Goal: Task Accomplishment & Management: Manage account settings

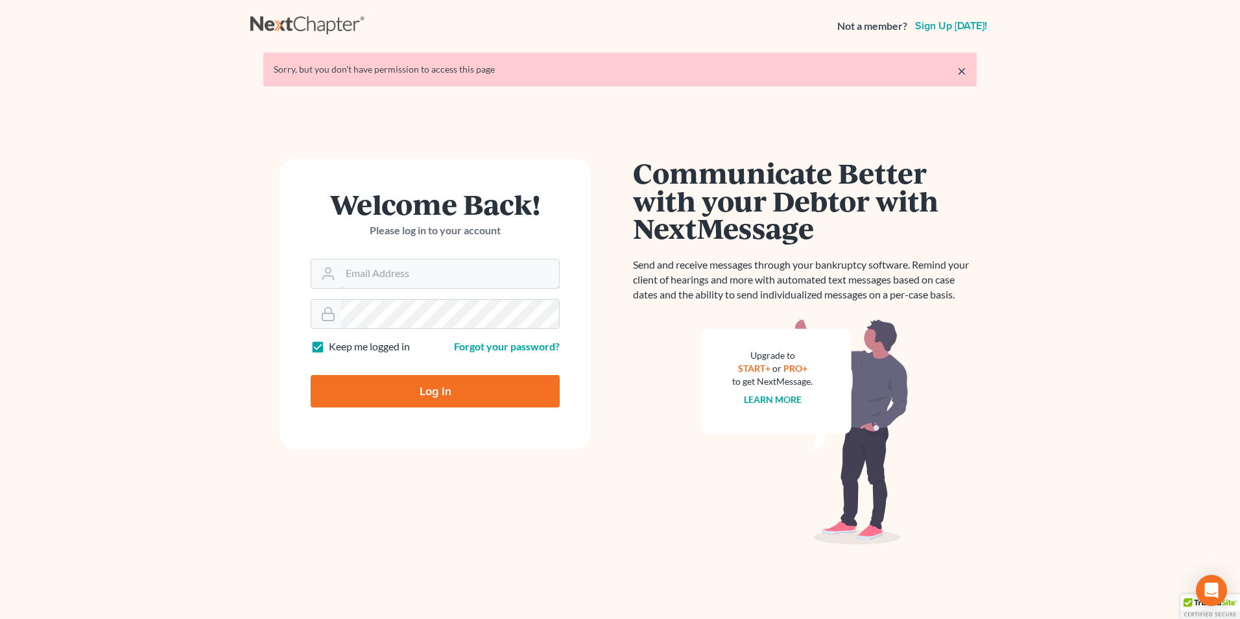
type input "[EMAIL_ADDRESS][DOMAIN_NAME]"
click at [430, 398] on input "Log In" at bounding box center [435, 391] width 249 height 32
type input "Thinking..."
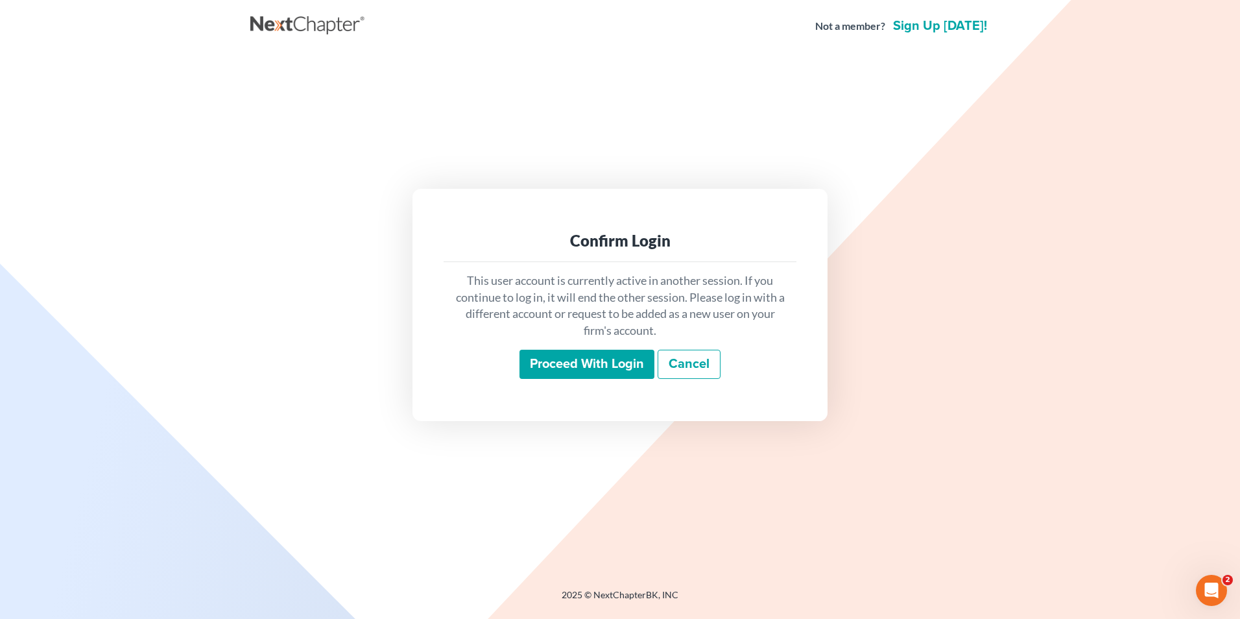
click at [584, 363] on input "Proceed with login" at bounding box center [586, 365] width 135 height 30
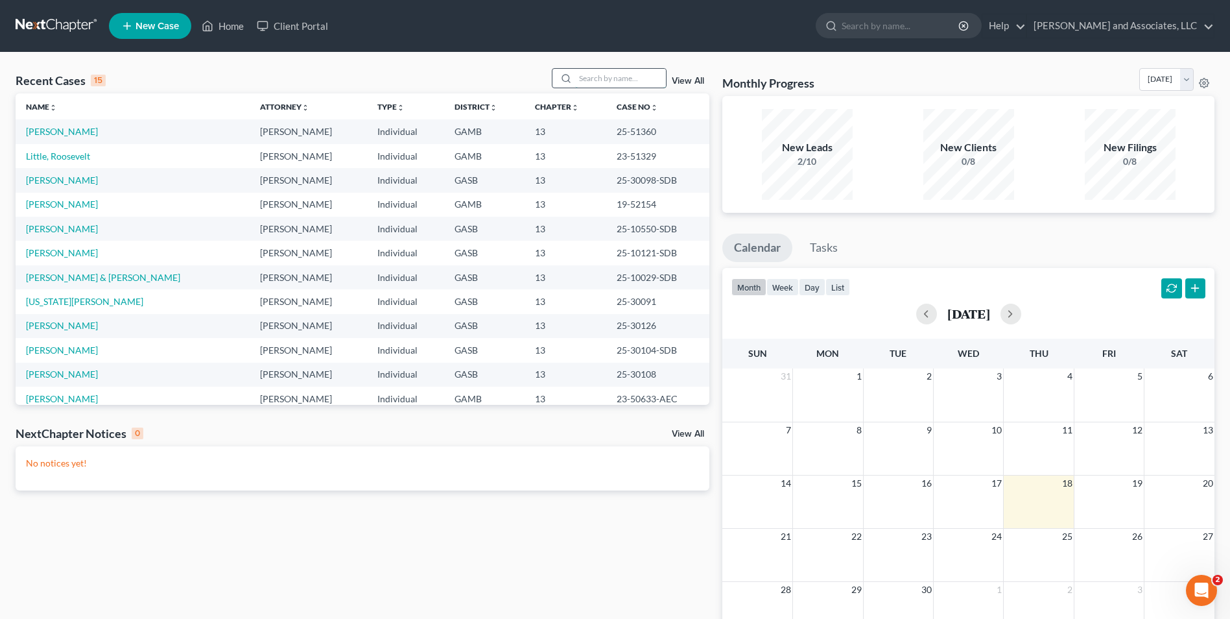
click at [594, 77] on input "search" at bounding box center [620, 78] width 91 height 19
type input "[PERSON_NAME]"
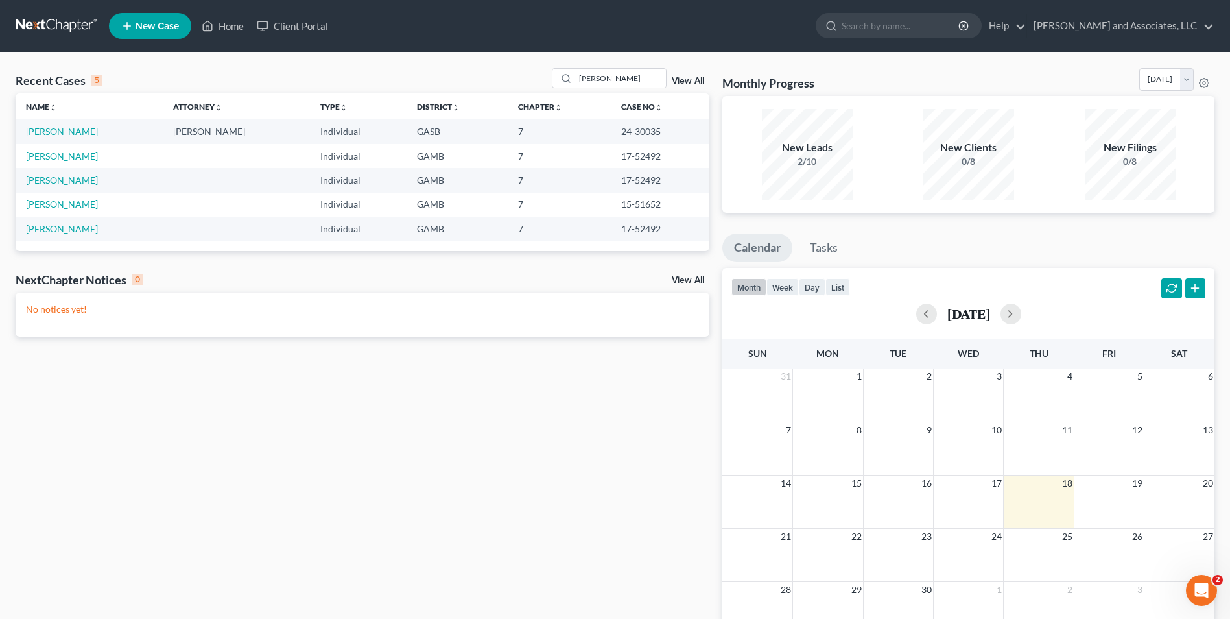
click at [52, 134] on link "[PERSON_NAME]" at bounding box center [62, 131] width 72 height 11
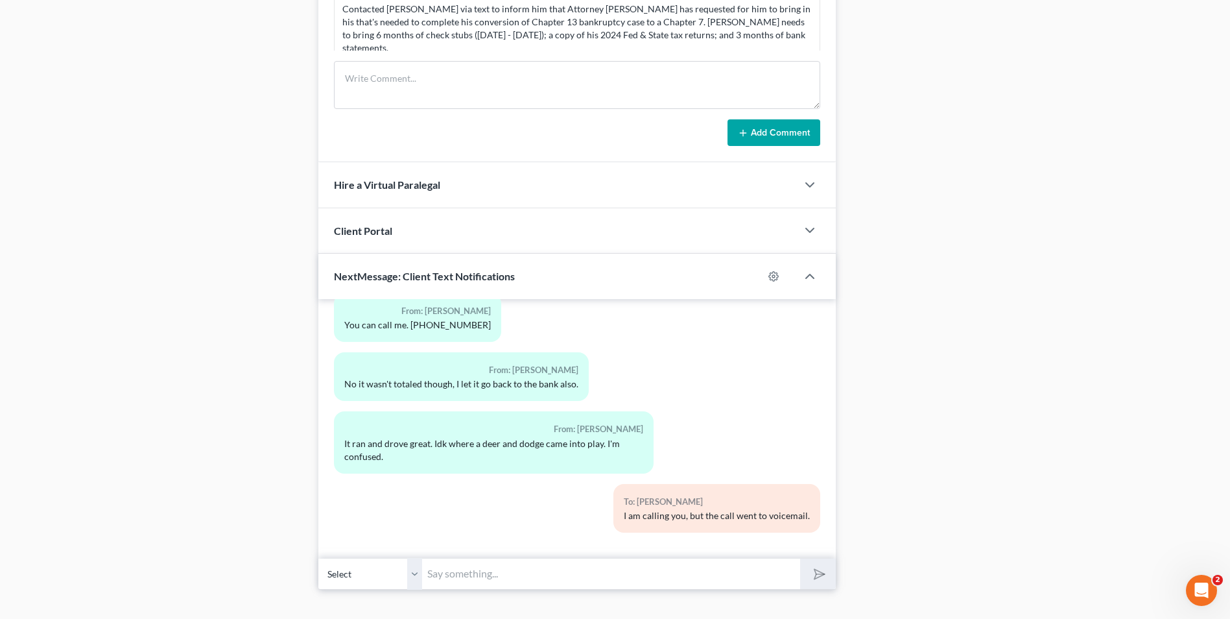
scroll to position [690, 0]
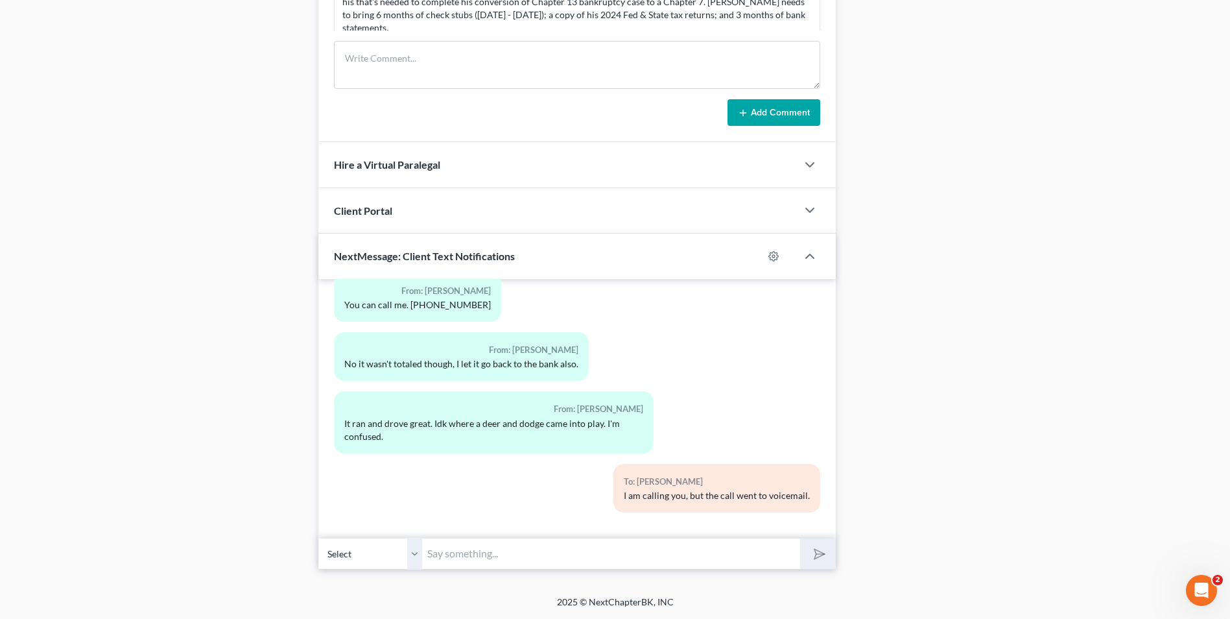
click at [488, 556] on input "text" at bounding box center [611, 554] width 378 height 32
type input "Good Evening, [PERSON_NAME]. This is Attorney [PERSON_NAME]. The Chapter 7 Trus…"
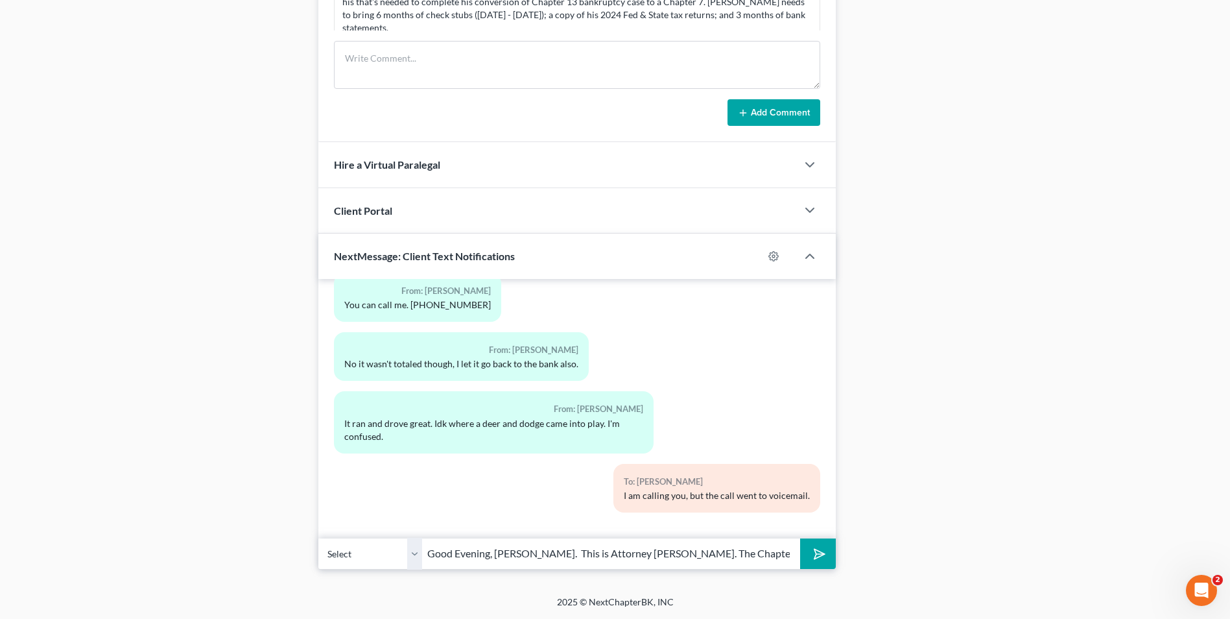
click at [814, 555] on icon "submit" at bounding box center [817, 554] width 18 height 18
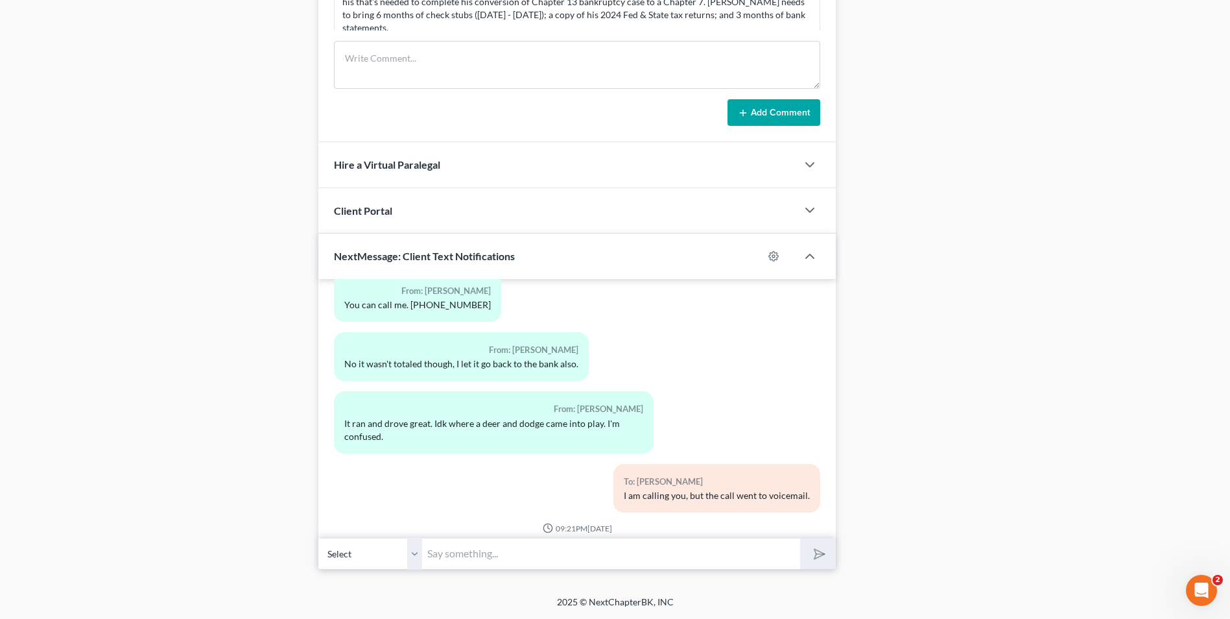
scroll to position [7402, 0]
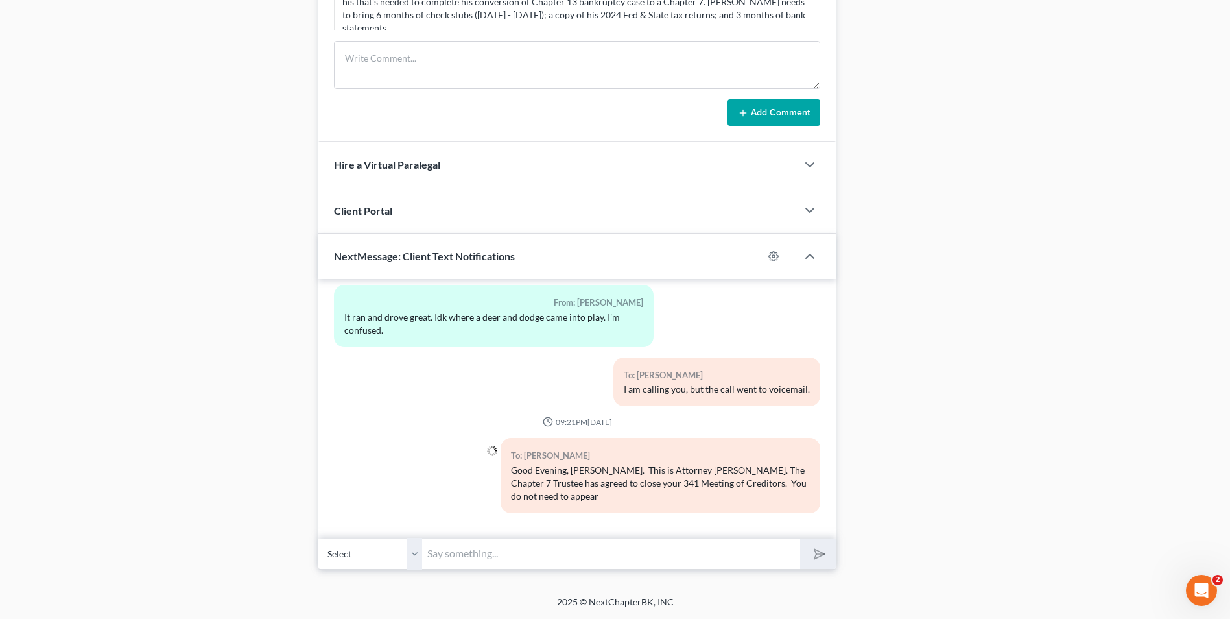
click at [481, 558] on input "text" at bounding box center [611, 554] width 378 height 32
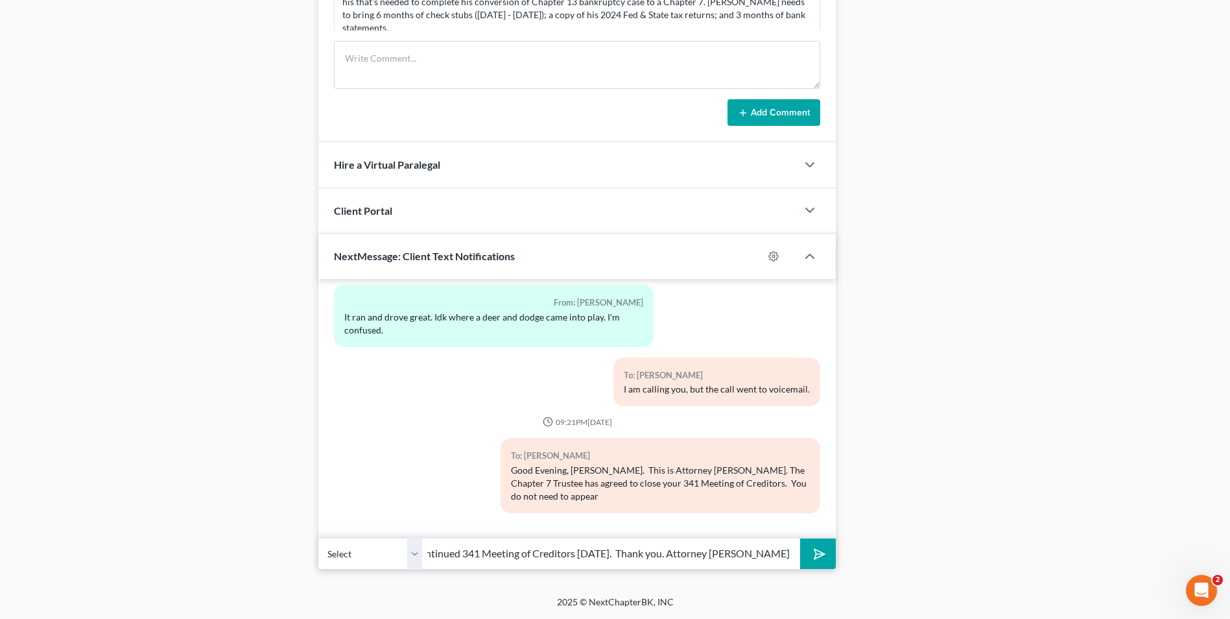
scroll to position [0, 93]
type input "via Zoom for the continued 341 Meeting of Creditors [DATE]. Thank you. Attorney…"
click at [812, 546] on button "submit" at bounding box center [818, 553] width 36 height 30
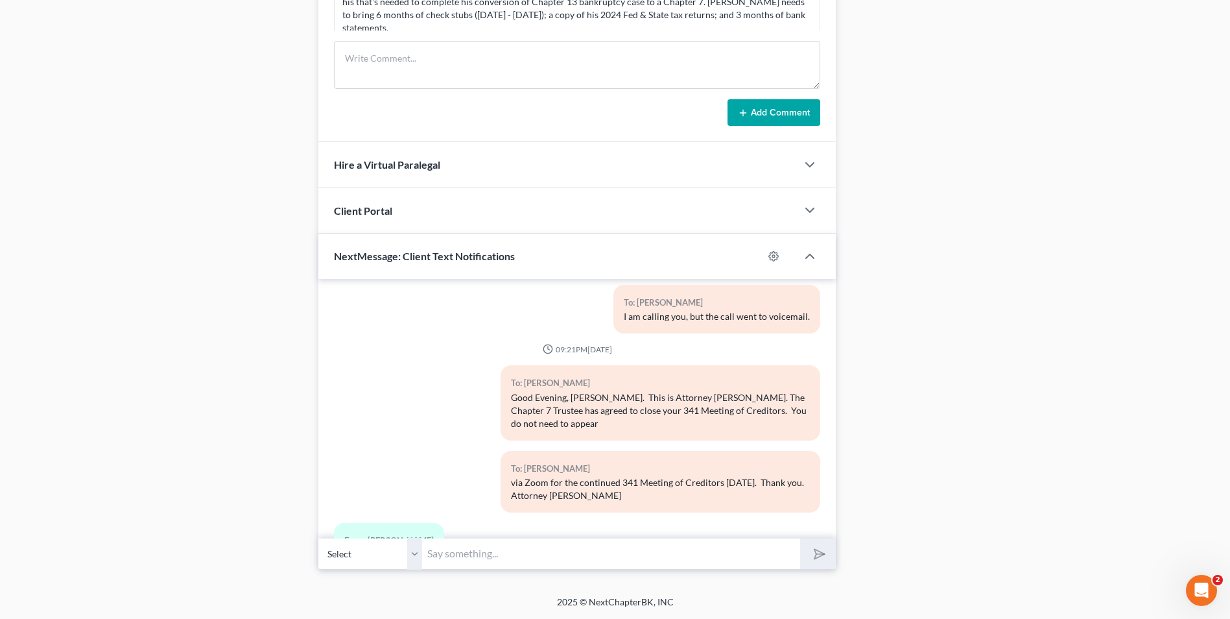
scroll to position [7534, 0]
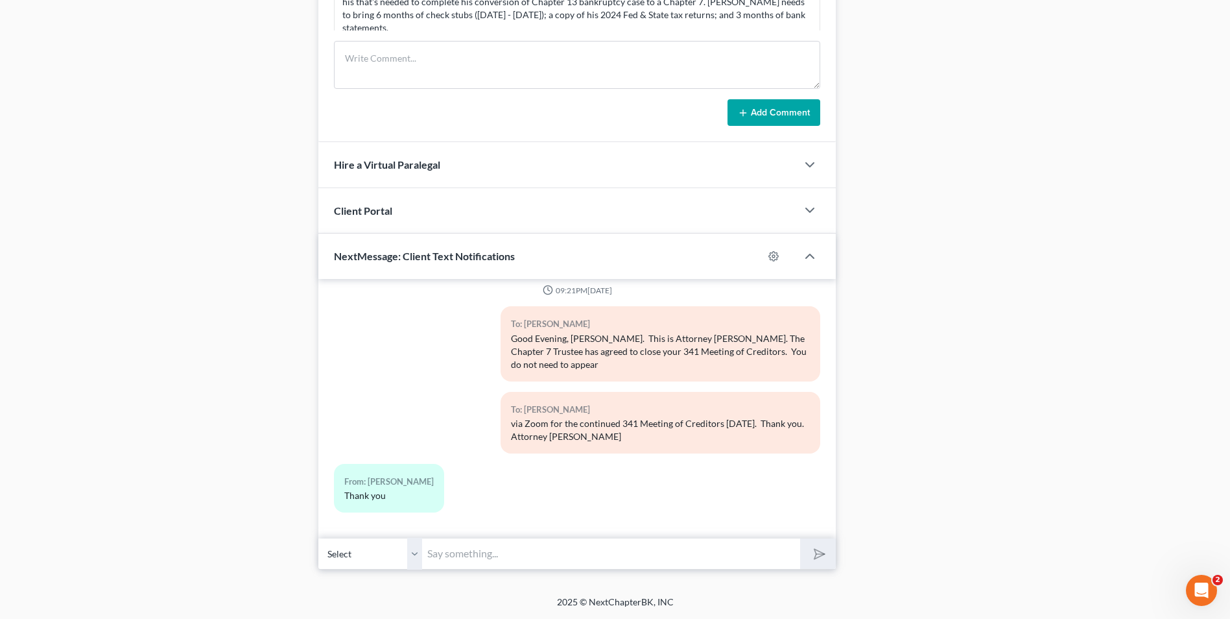
click at [455, 547] on input "text" at bounding box center [611, 554] width 378 height 32
type input "You are welcome. Good night."
click at [800, 538] on button "submit" at bounding box center [818, 553] width 36 height 30
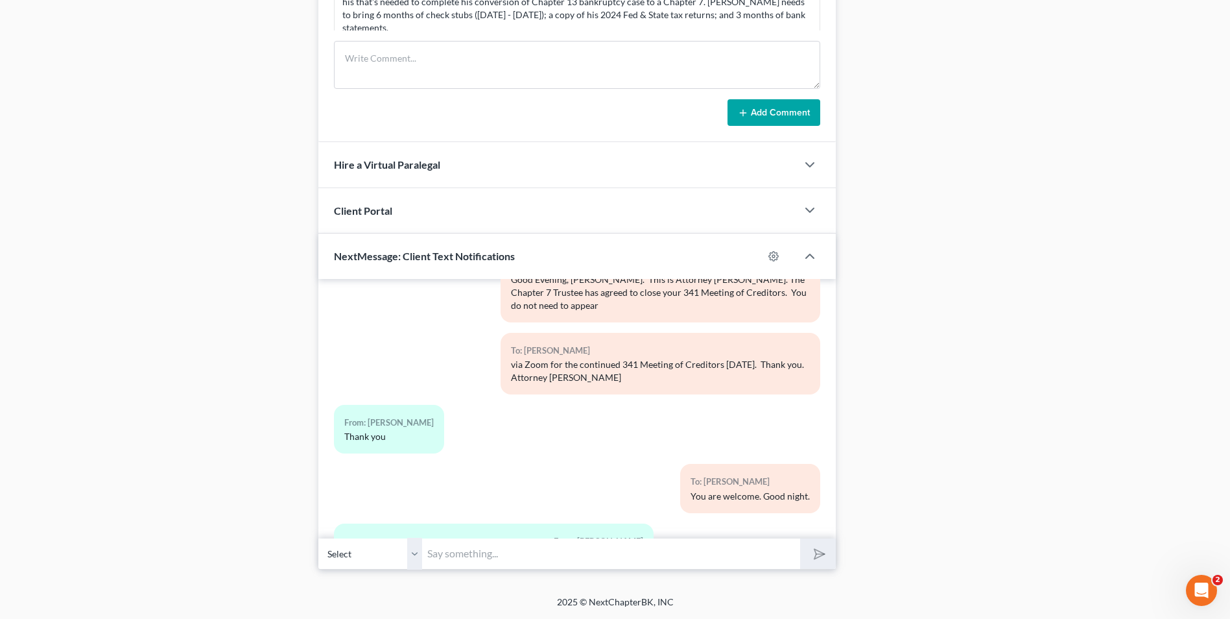
scroll to position [7666, 0]
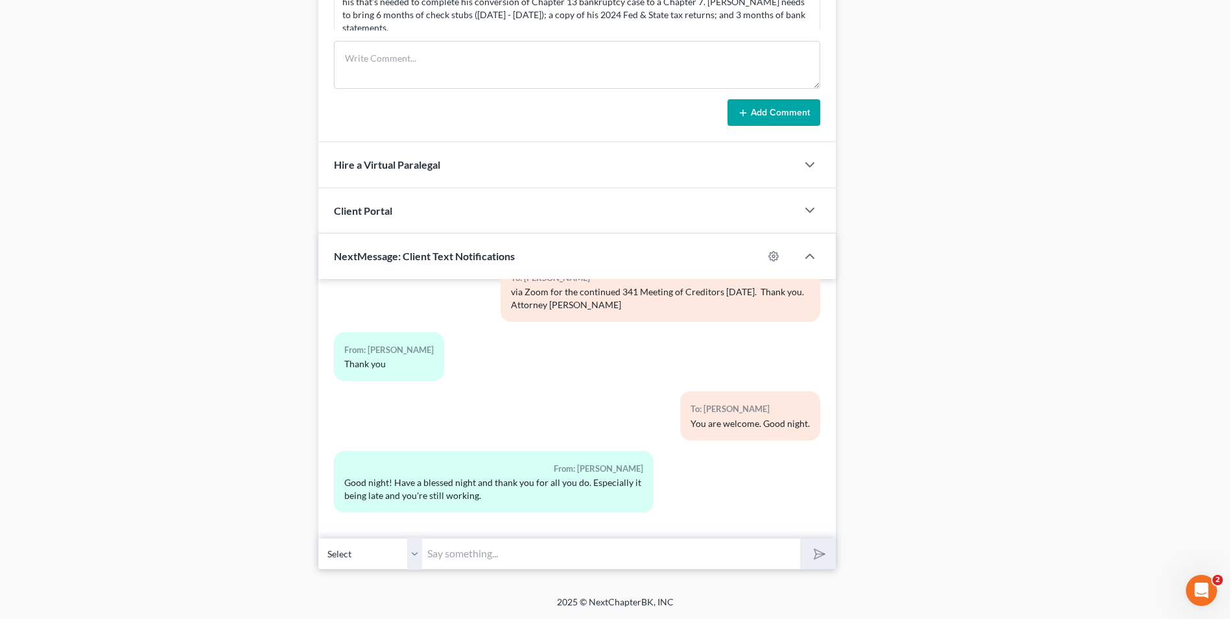
drag, startPoint x: 1235, startPoint y: 480, endPoint x: 1224, endPoint y: 242, distance: 238.3
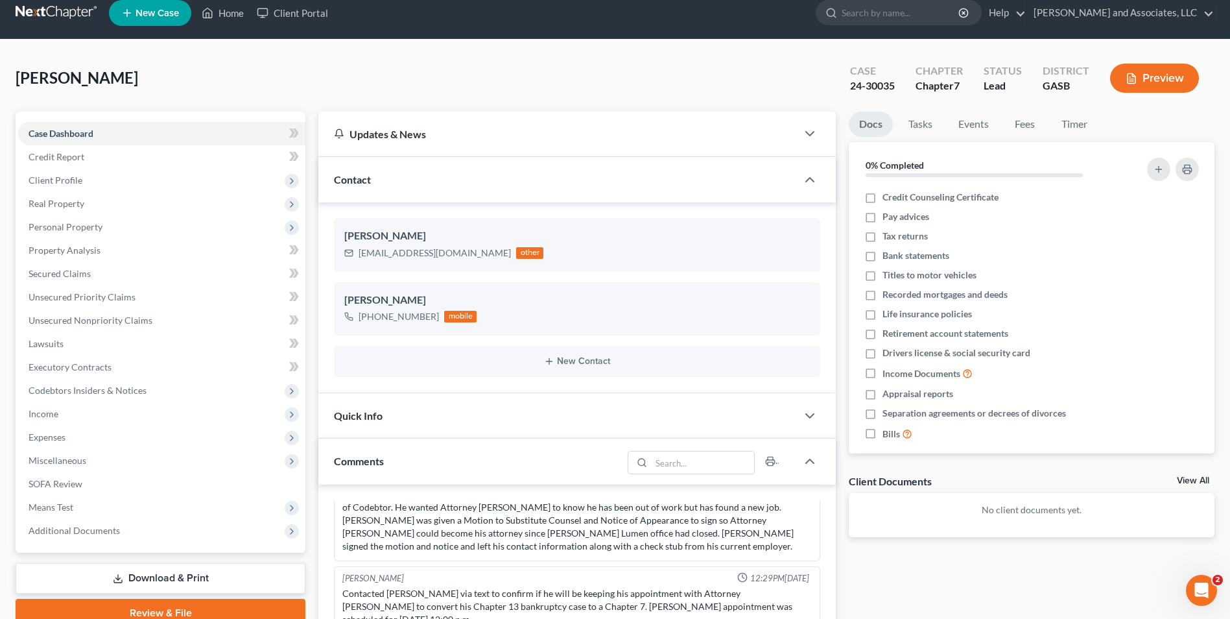
scroll to position [0, 0]
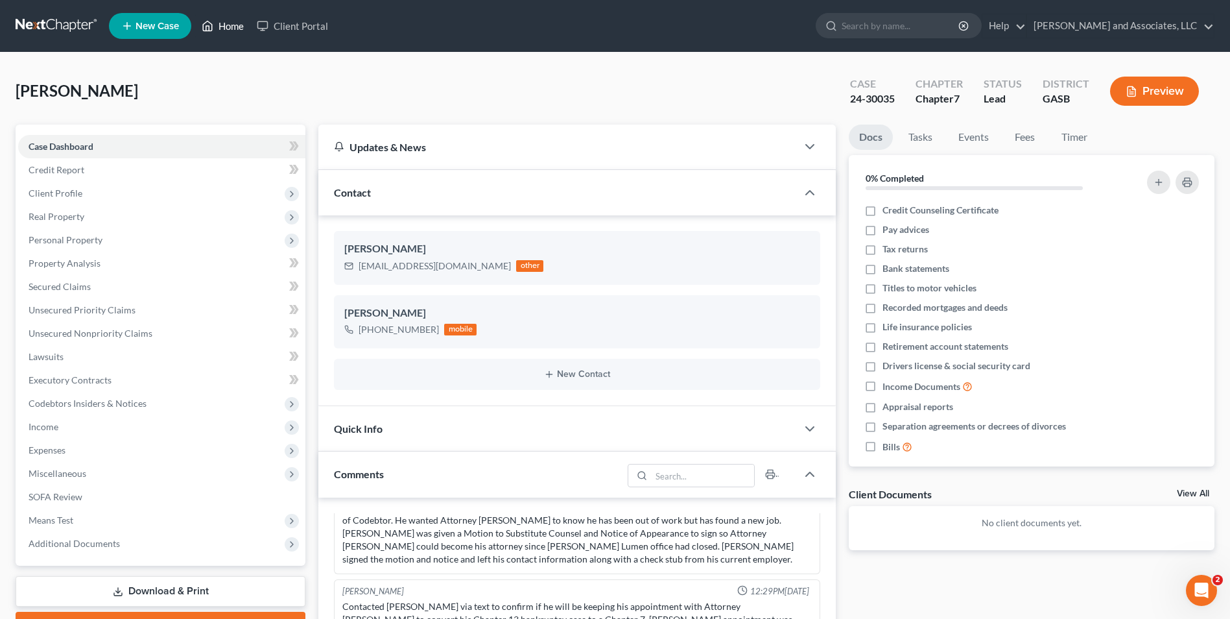
click at [225, 27] on link "Home" at bounding box center [222, 25] width 55 height 23
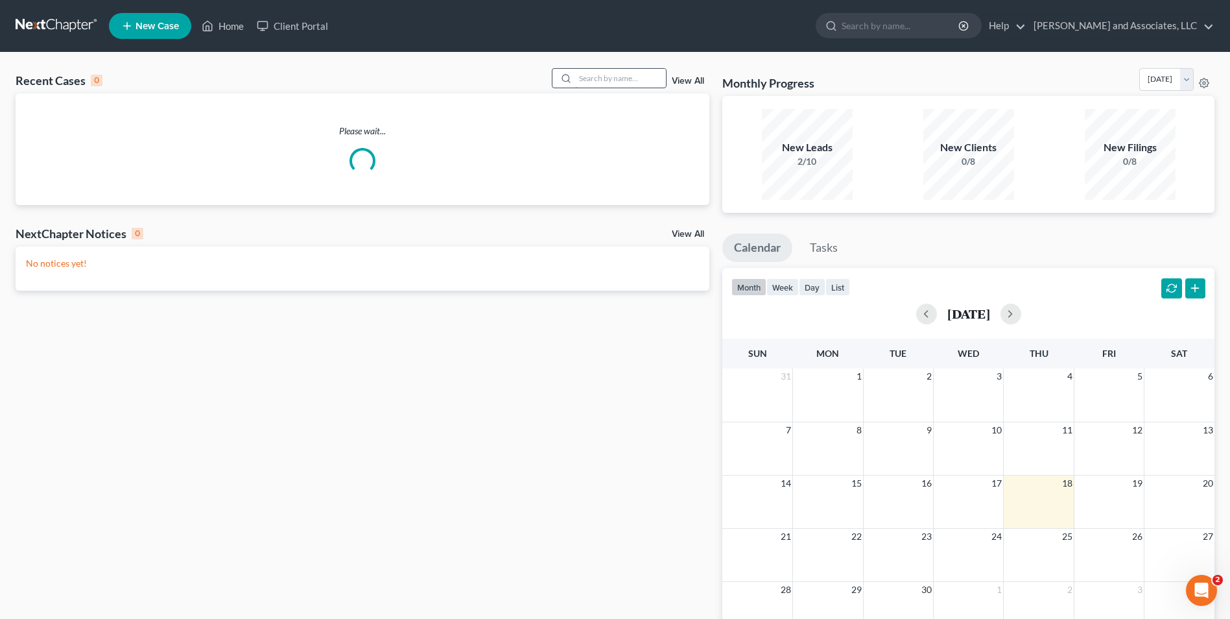
click at [619, 80] on input "search" at bounding box center [620, 78] width 91 height 19
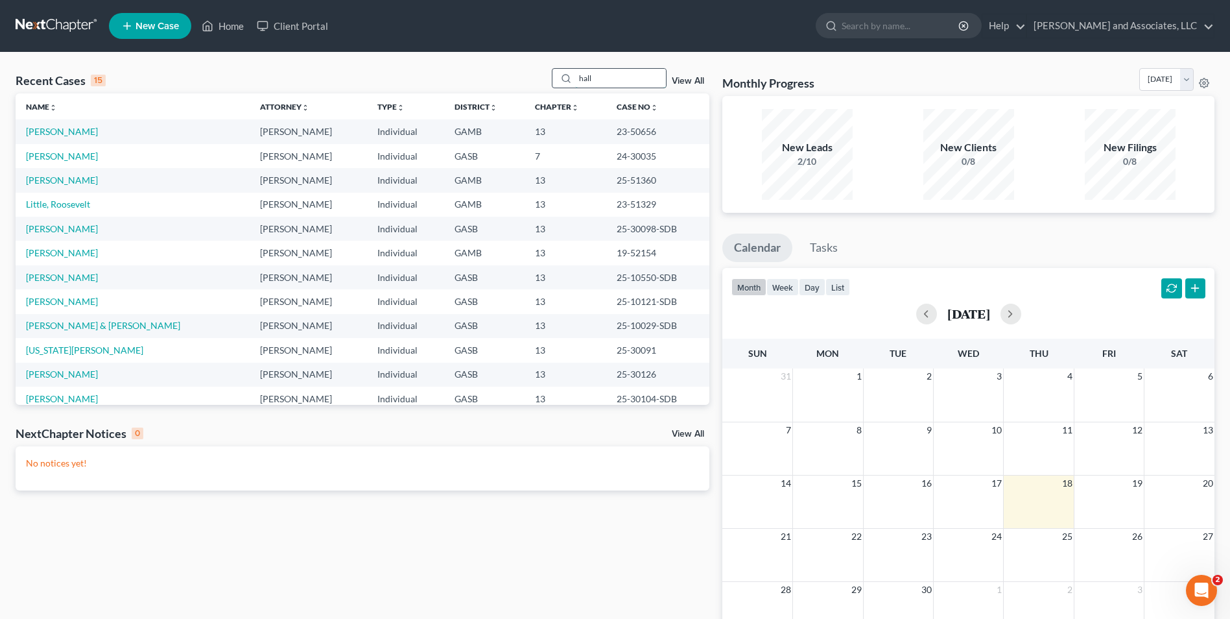
type input "hall"
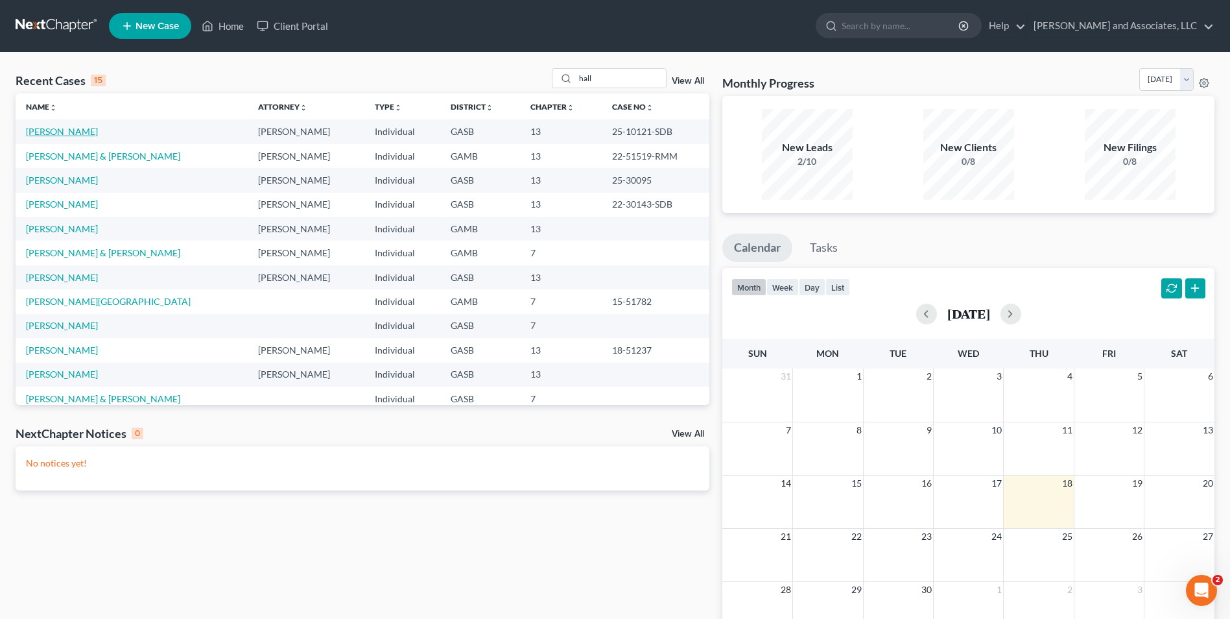
click at [51, 128] on link "[PERSON_NAME]" at bounding box center [62, 131] width 72 height 11
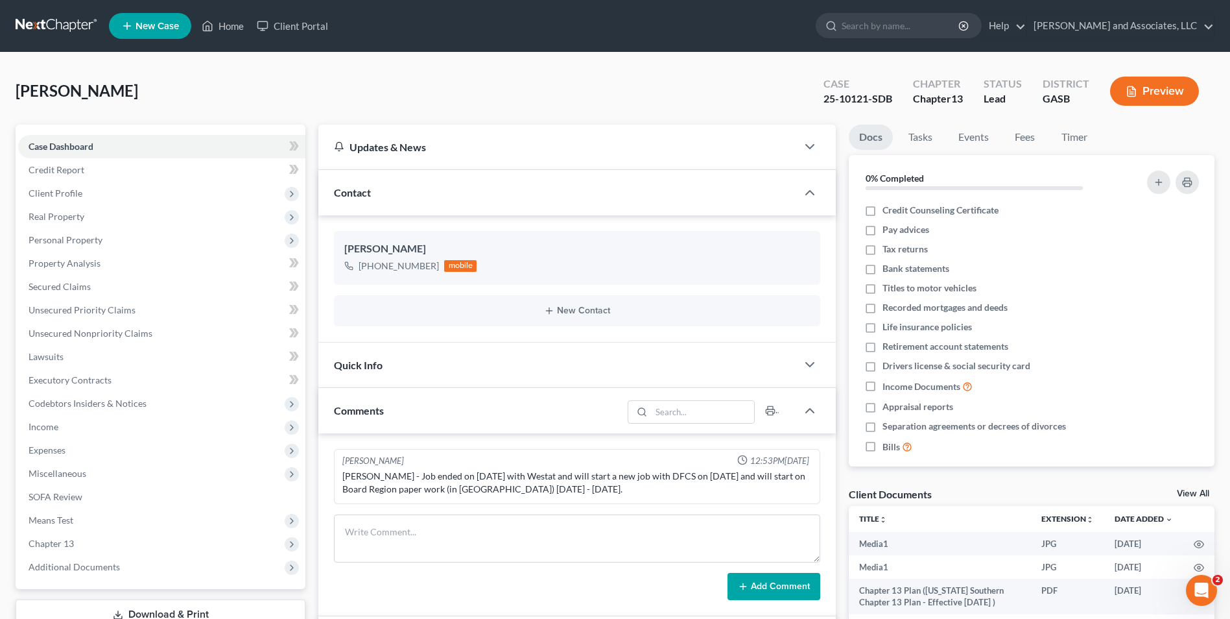
scroll to position [3484, 0]
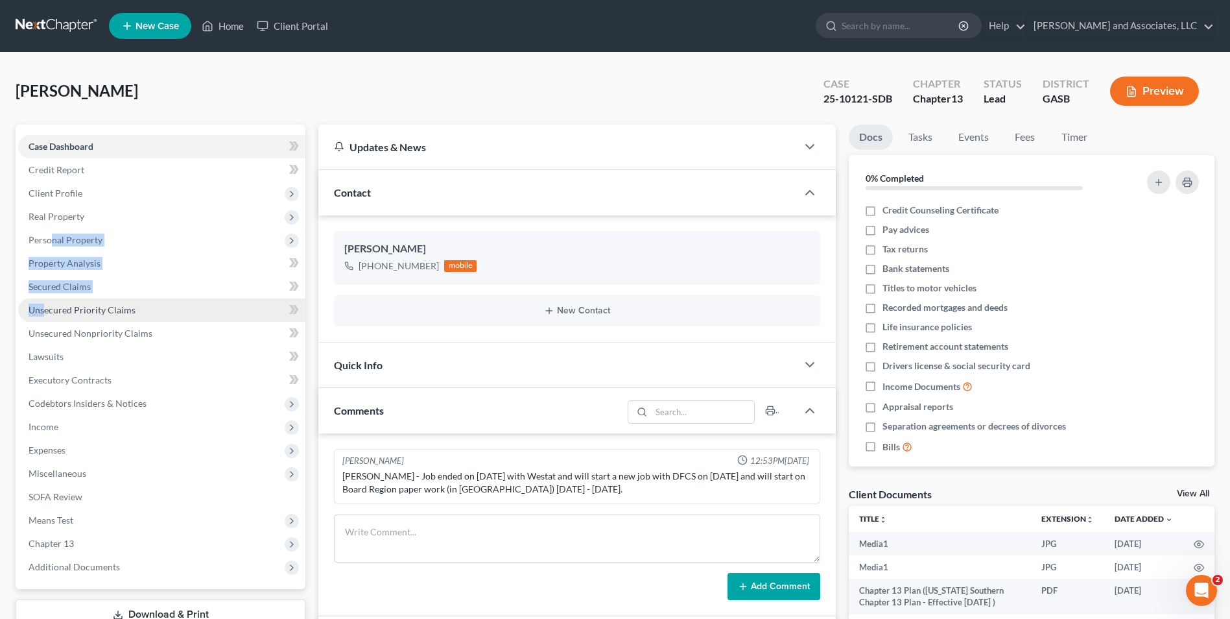
click at [47, 318] on ul "Case Dashboard Payments Invoices Payments Payments Credit Report Client Profile" at bounding box center [161, 357] width 287 height 444
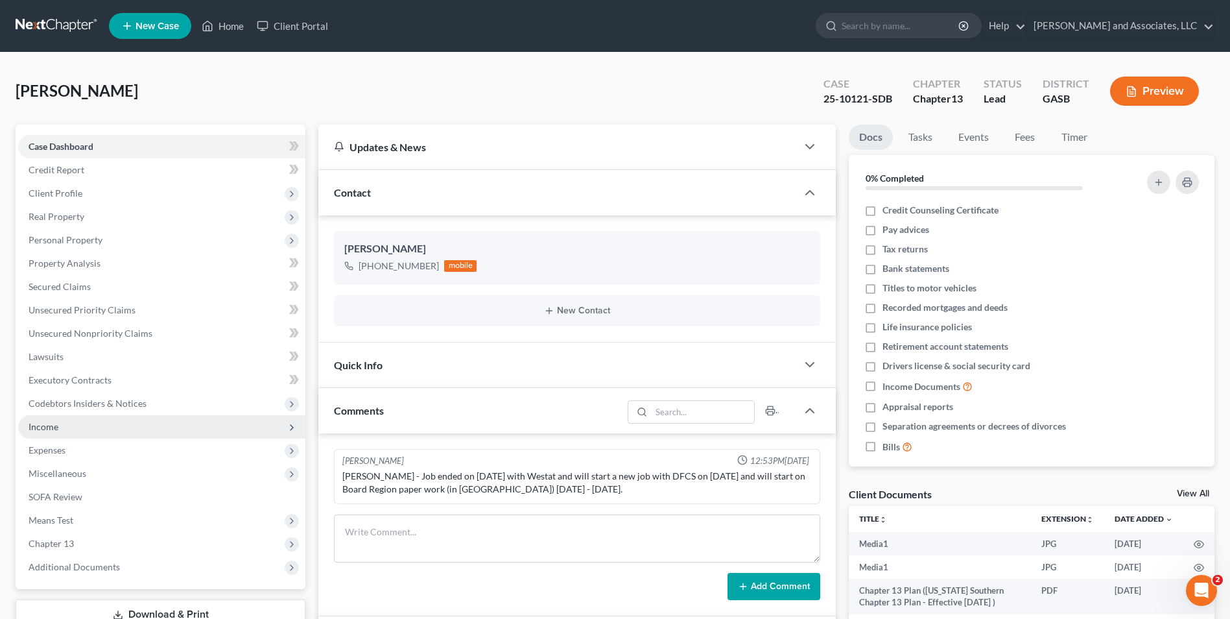
click at [39, 431] on span "Income" at bounding box center [44, 426] width 30 height 11
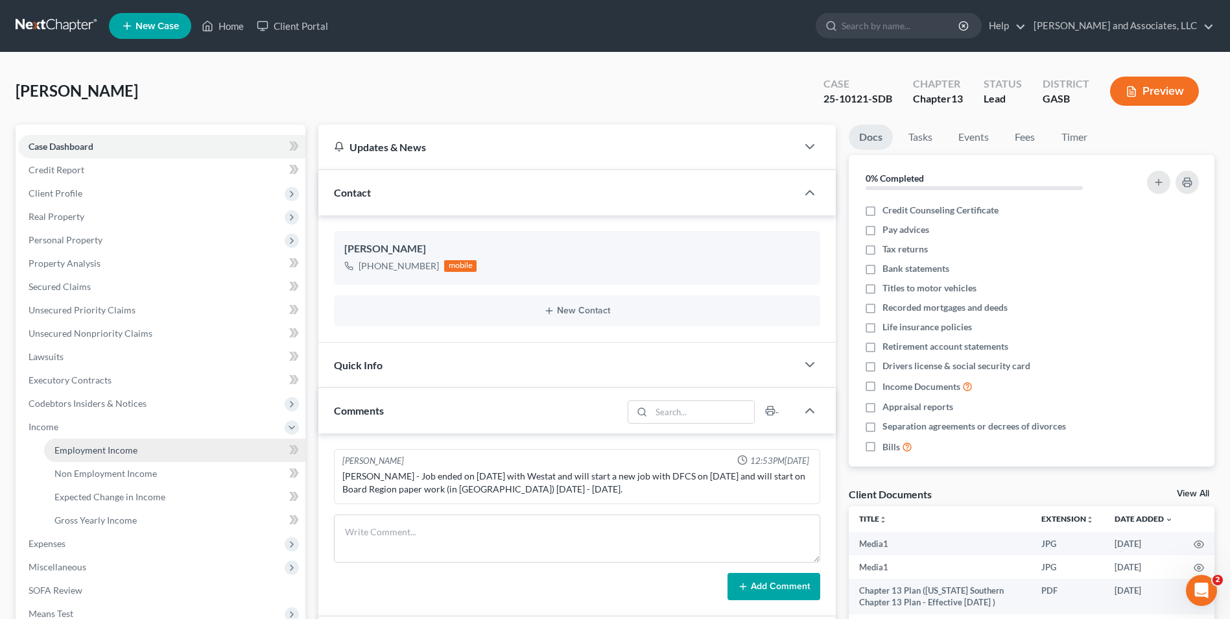
click at [88, 449] on span "Employment Income" at bounding box center [95, 449] width 83 height 11
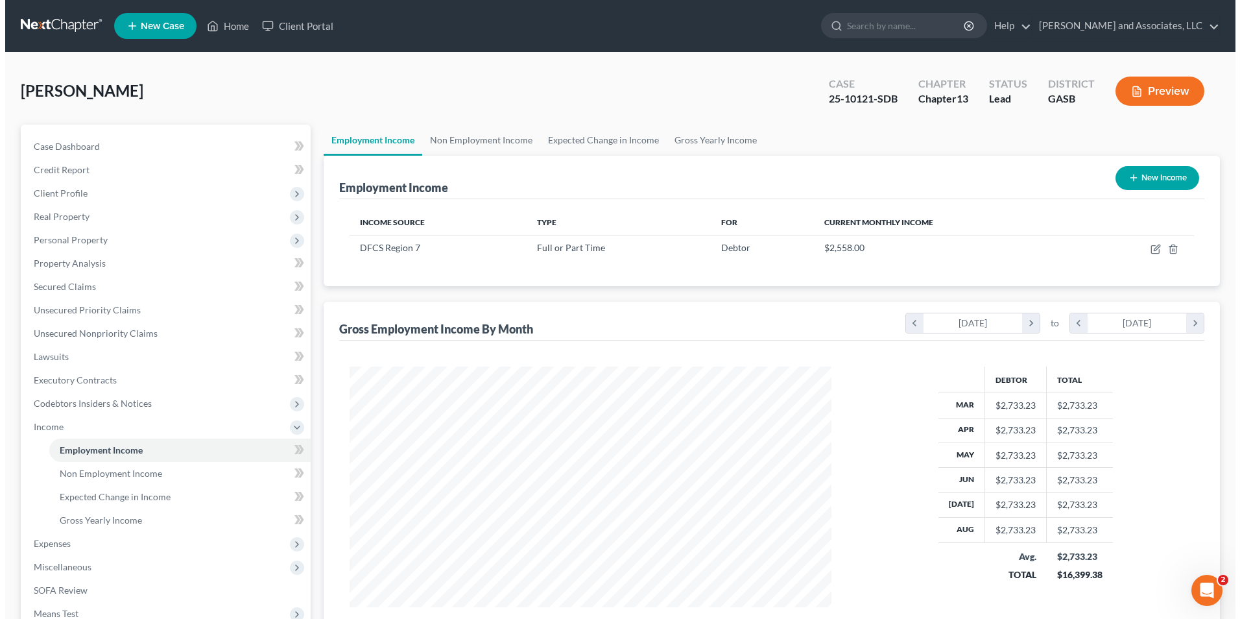
scroll to position [241, 507]
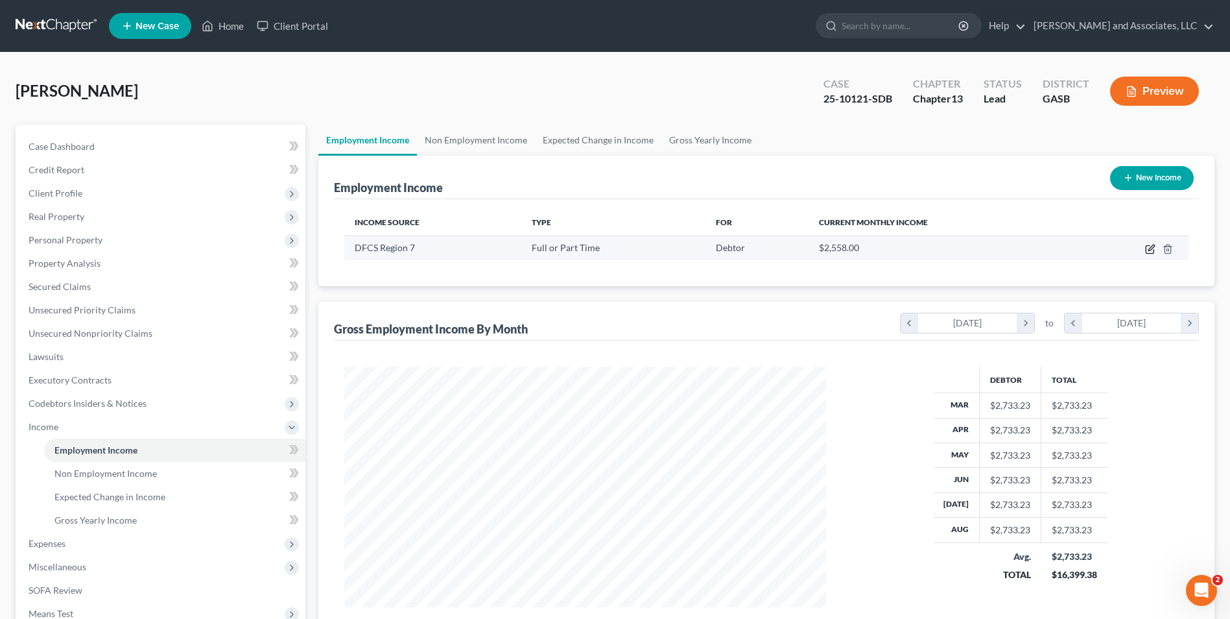
click at [1149, 253] on icon "button" at bounding box center [1150, 250] width 8 height 8
select select "0"
select select "10"
select select "0"
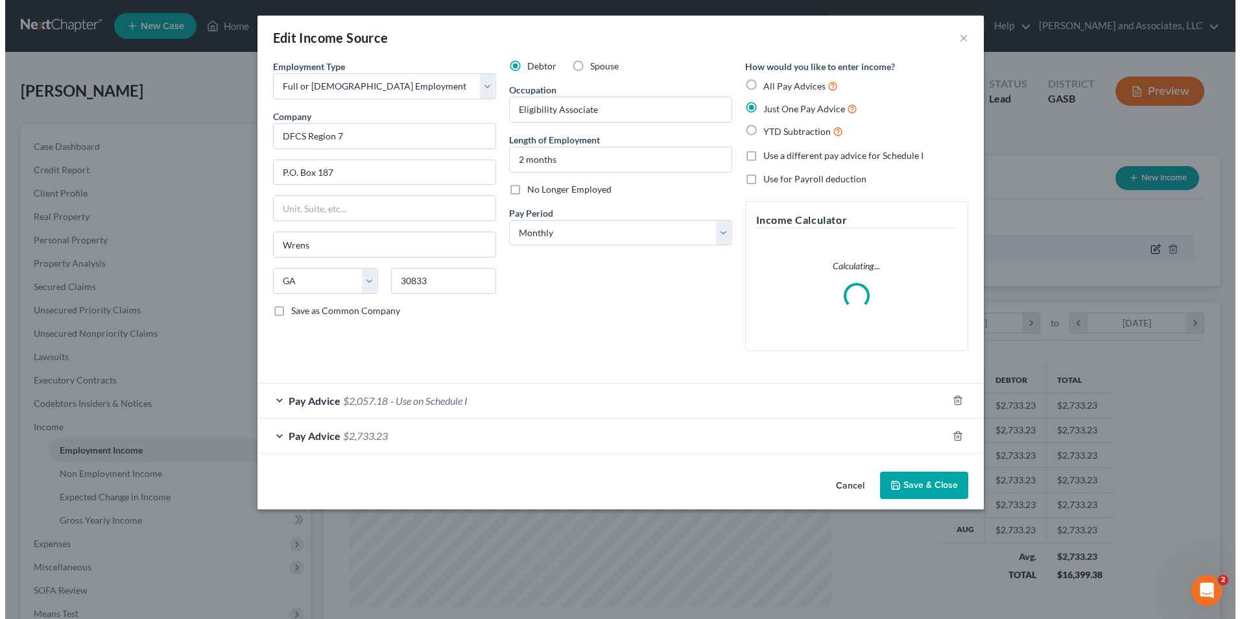
scroll to position [243, 512]
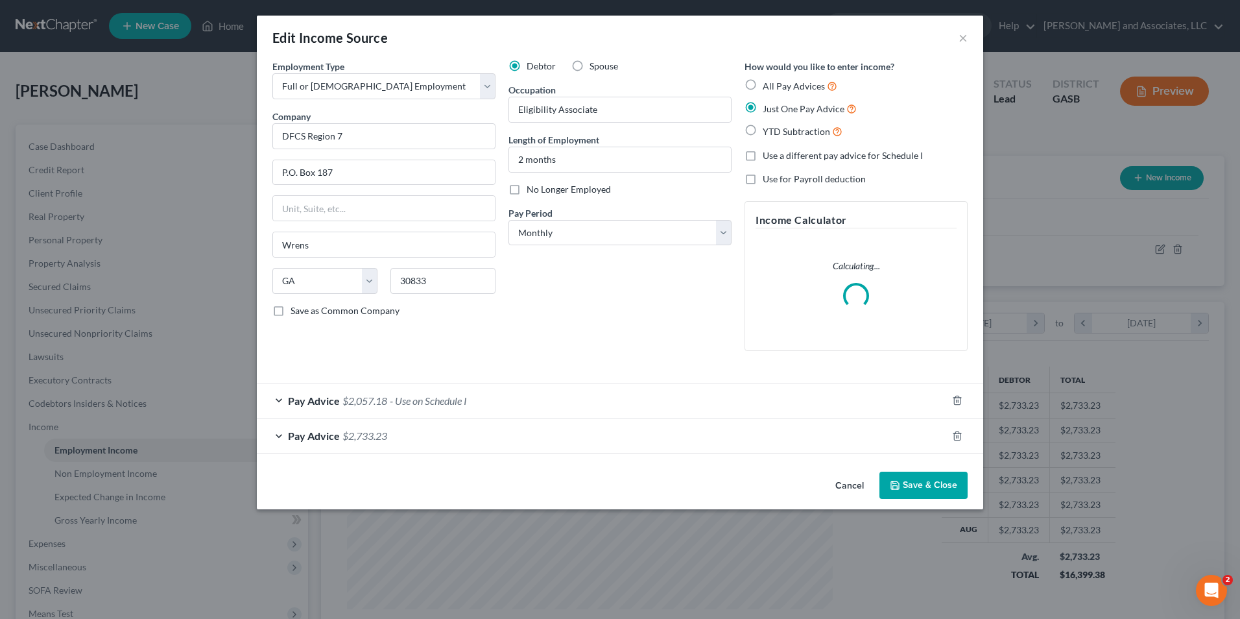
click at [368, 405] on span "$2,057.18" at bounding box center [364, 400] width 45 height 12
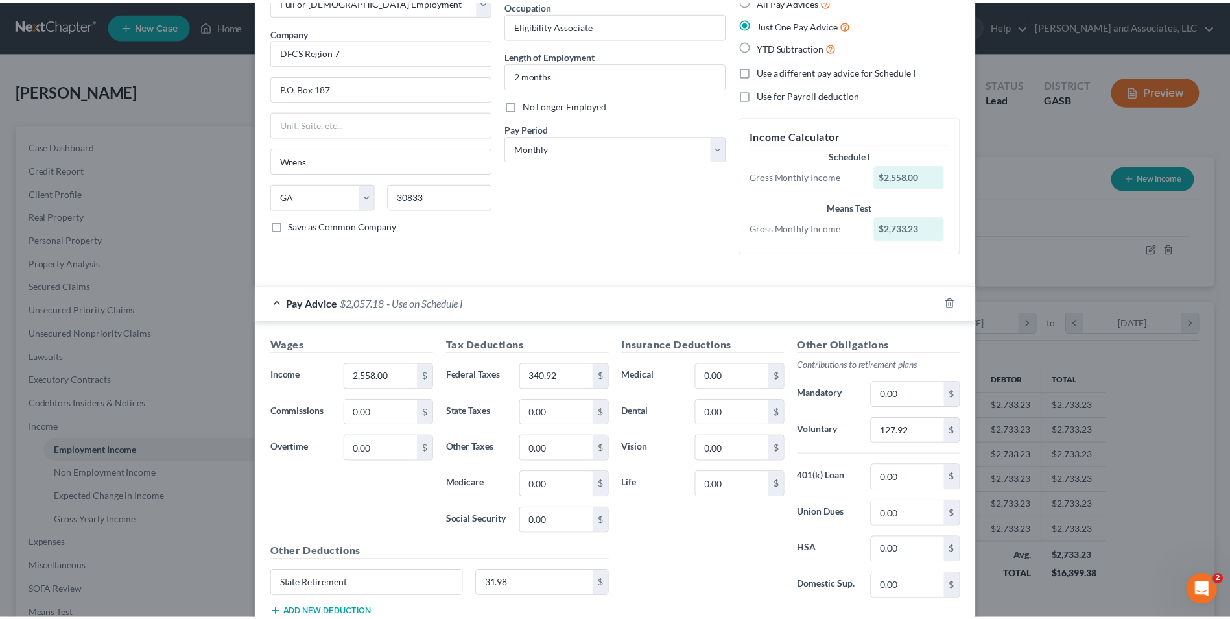
scroll to position [22, 0]
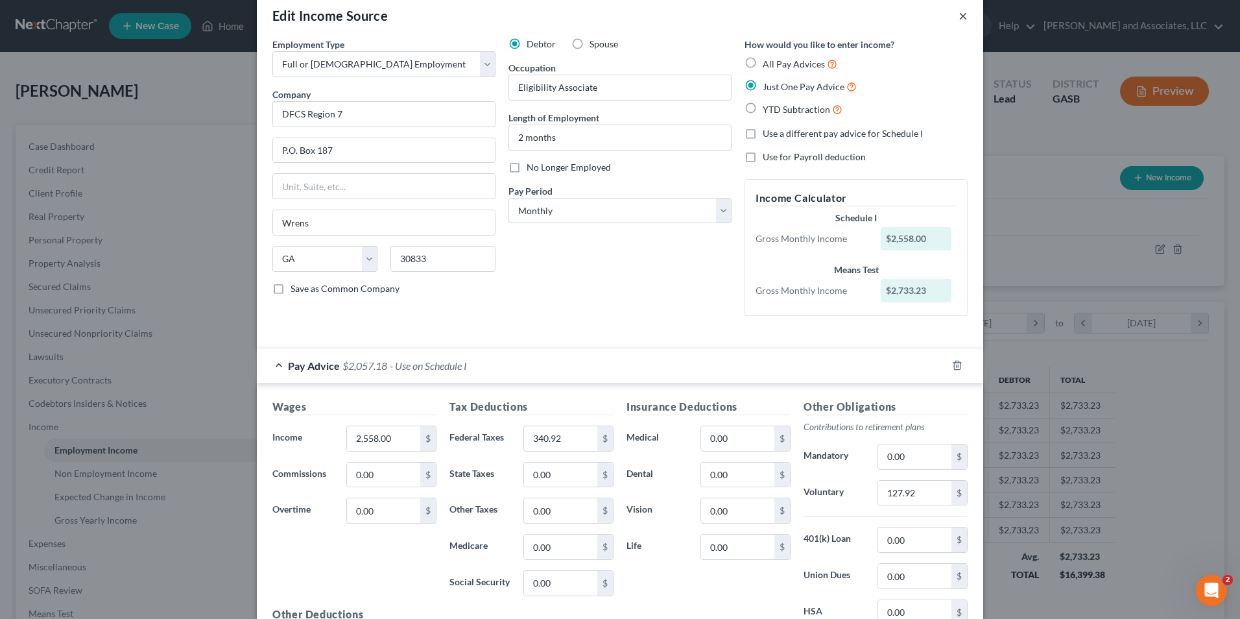
click at [959, 19] on button "×" at bounding box center [963, 16] width 9 height 16
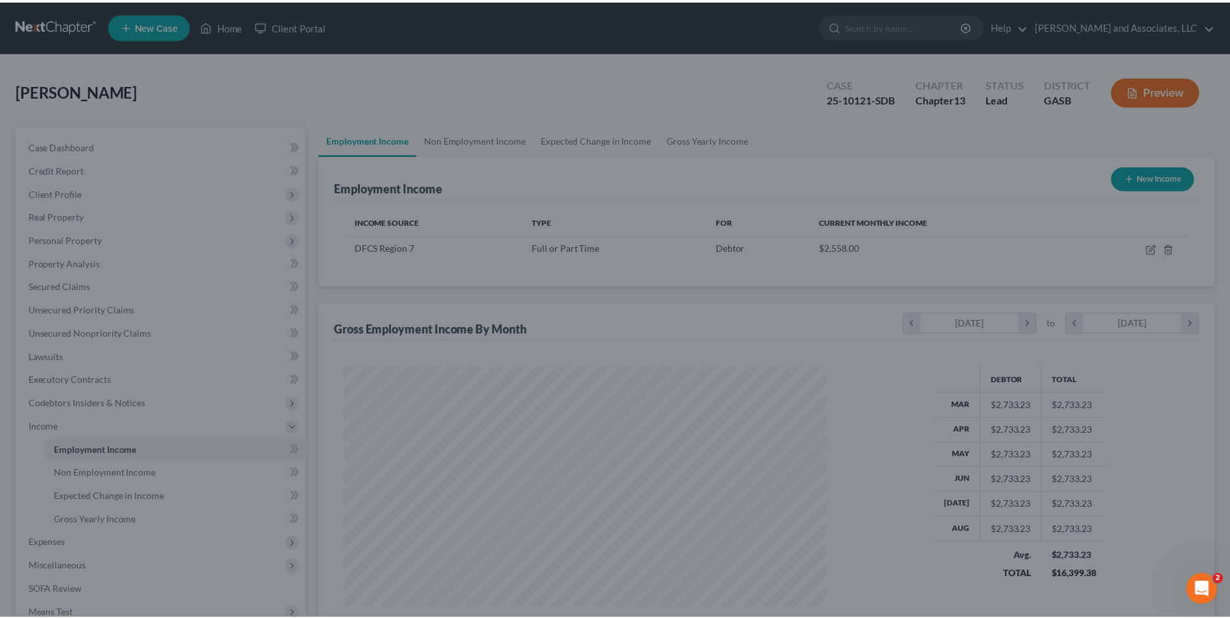
scroll to position [648299, 648032]
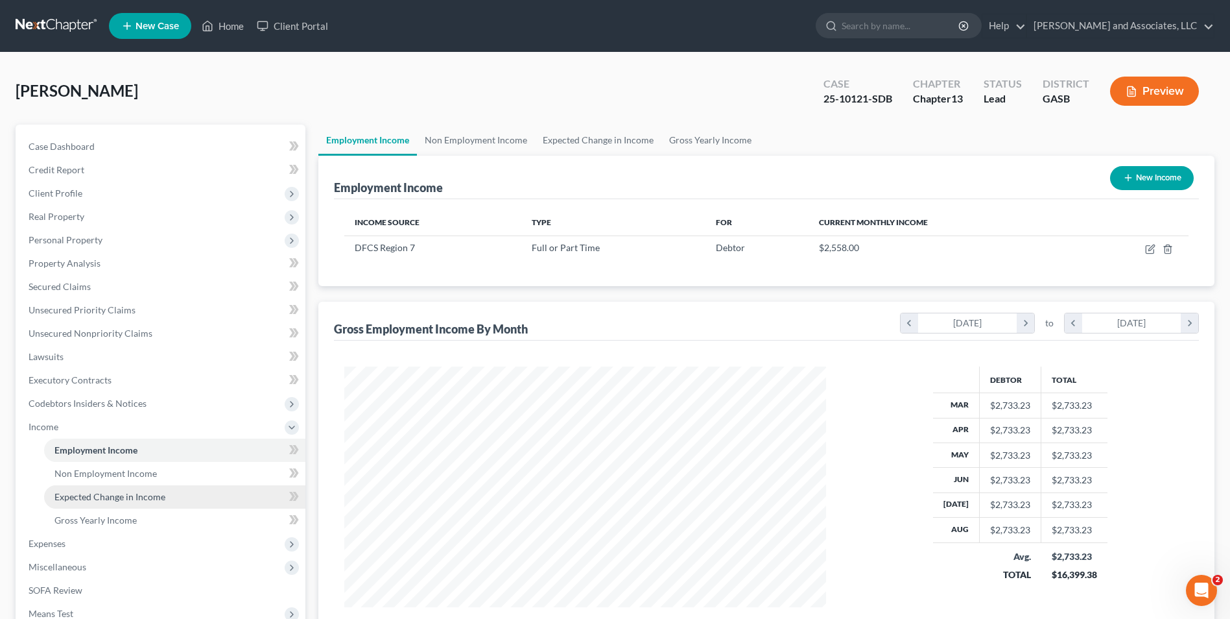
click at [125, 494] on span "Expected Change in Income" at bounding box center [109, 496] width 111 height 11
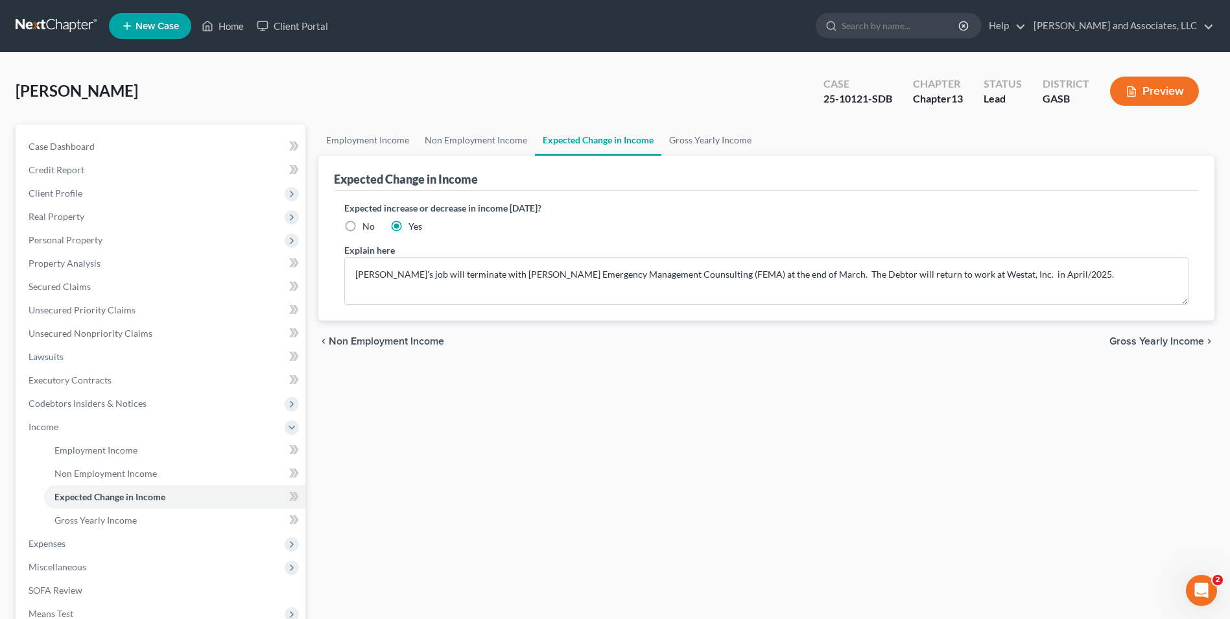
click at [363, 224] on label "No" at bounding box center [369, 226] width 12 height 13
click at [368, 224] on input "No" at bounding box center [372, 224] width 8 height 8
radio input "true"
drag, startPoint x: 1036, startPoint y: 272, endPoint x: 304, endPoint y: 256, distance: 732.4
click at [304, 256] on div "Petition Navigation Case Dashboard Payments Invoices Payments Payments Credit R…" at bounding box center [615, 441] width 1212 height 632
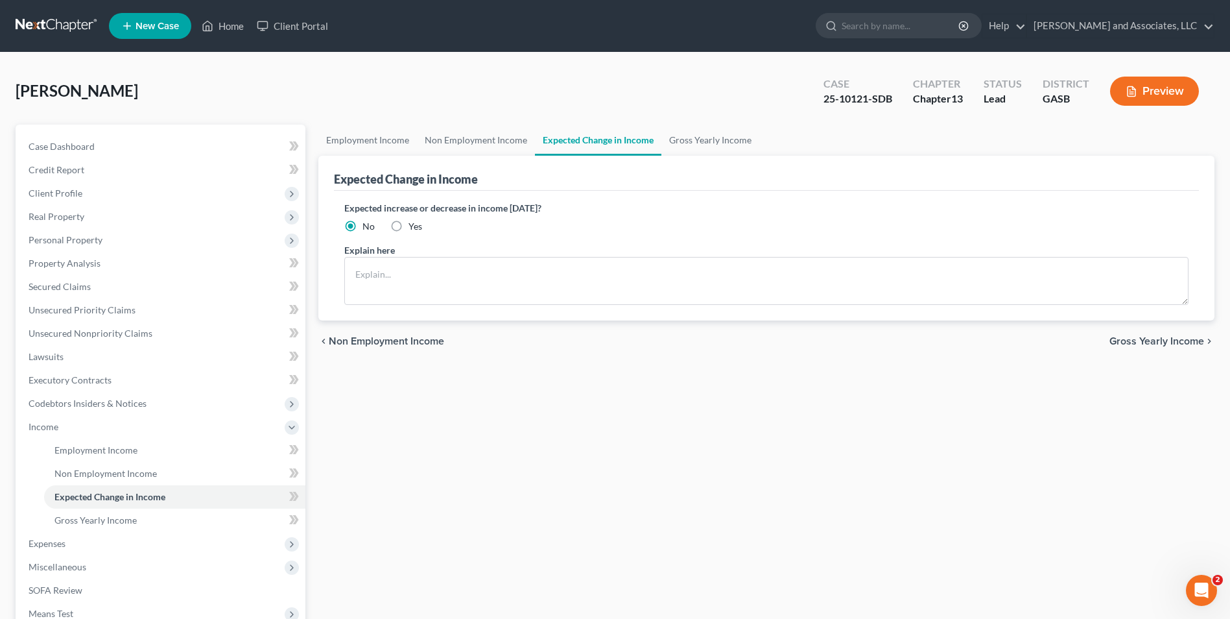
drag, startPoint x: 1145, startPoint y: 340, endPoint x: 1134, endPoint y: 342, distance: 10.6
click at [1134, 342] on span "Gross Yearly Income" at bounding box center [1157, 341] width 95 height 10
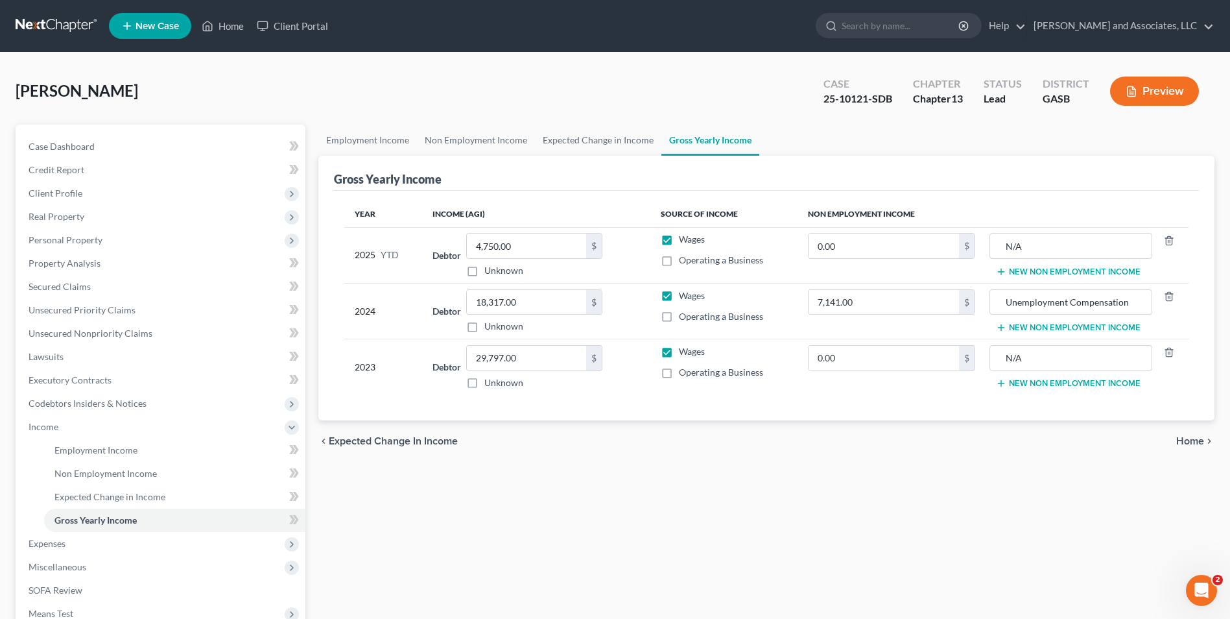
click at [1189, 440] on span "Home" at bounding box center [1190, 441] width 28 height 10
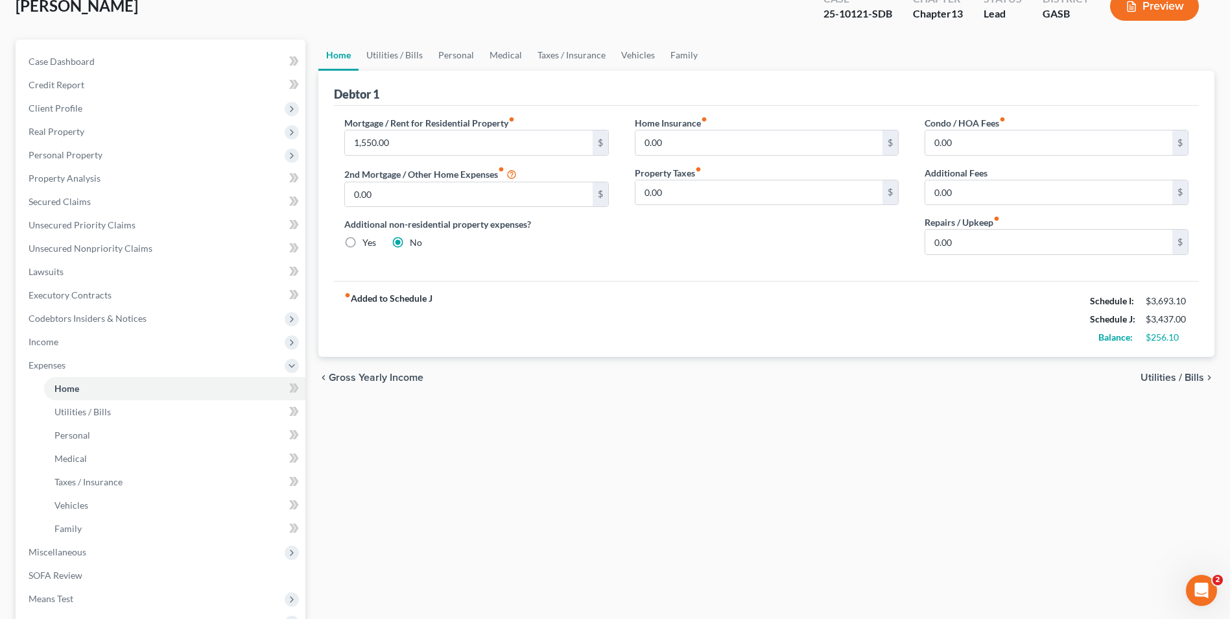
scroll to position [257, 0]
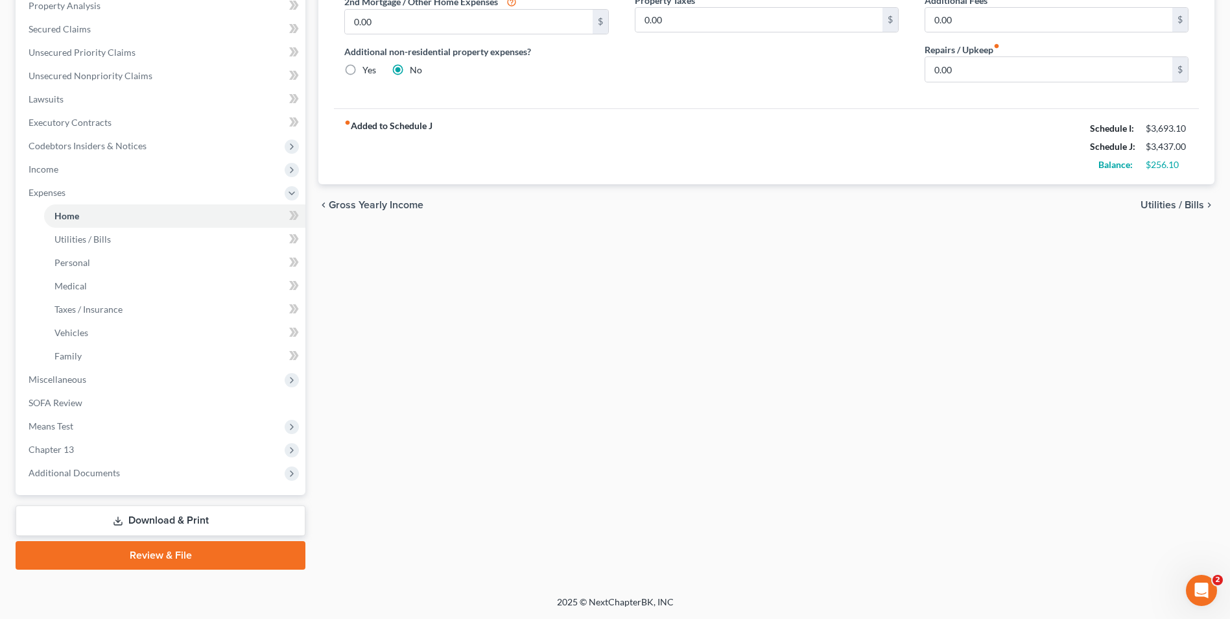
click at [234, 525] on link "Download & Print" at bounding box center [161, 520] width 290 height 30
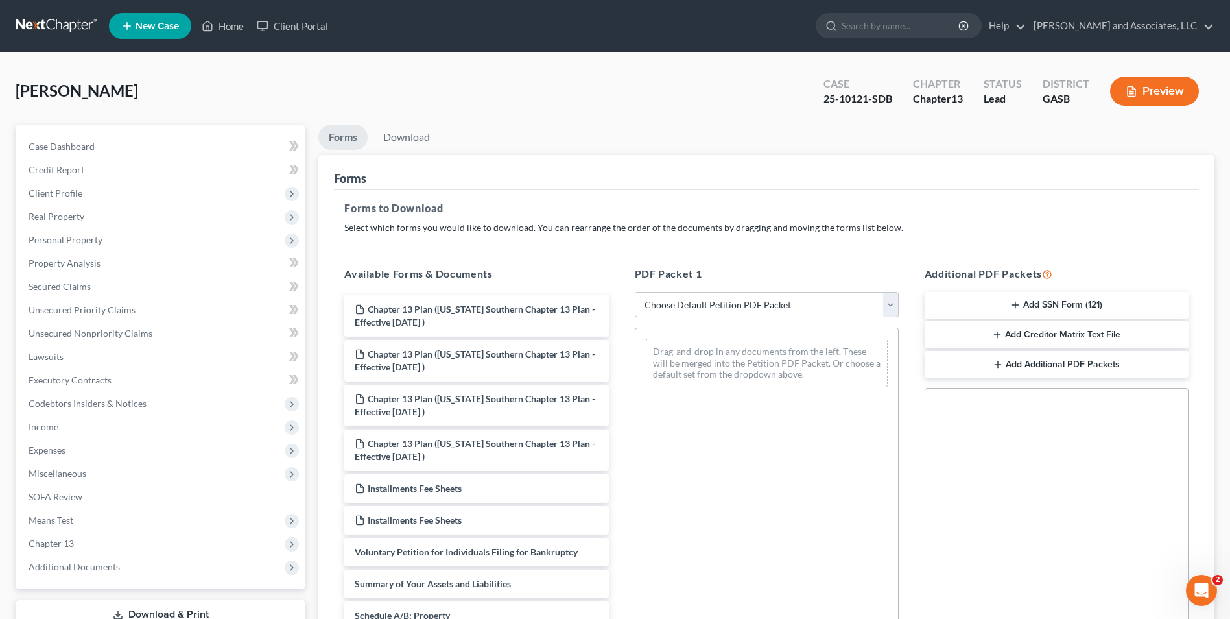
click at [888, 303] on select "Choose Default Petition PDF Packet Complete Bankruptcy Petition (all forms and …" at bounding box center [767, 305] width 264 height 26
select select "2"
click at [635, 292] on select "Choose Default Petition PDF Packet Complete Bankruptcy Petition (all forms and …" at bounding box center [767, 305] width 264 height 26
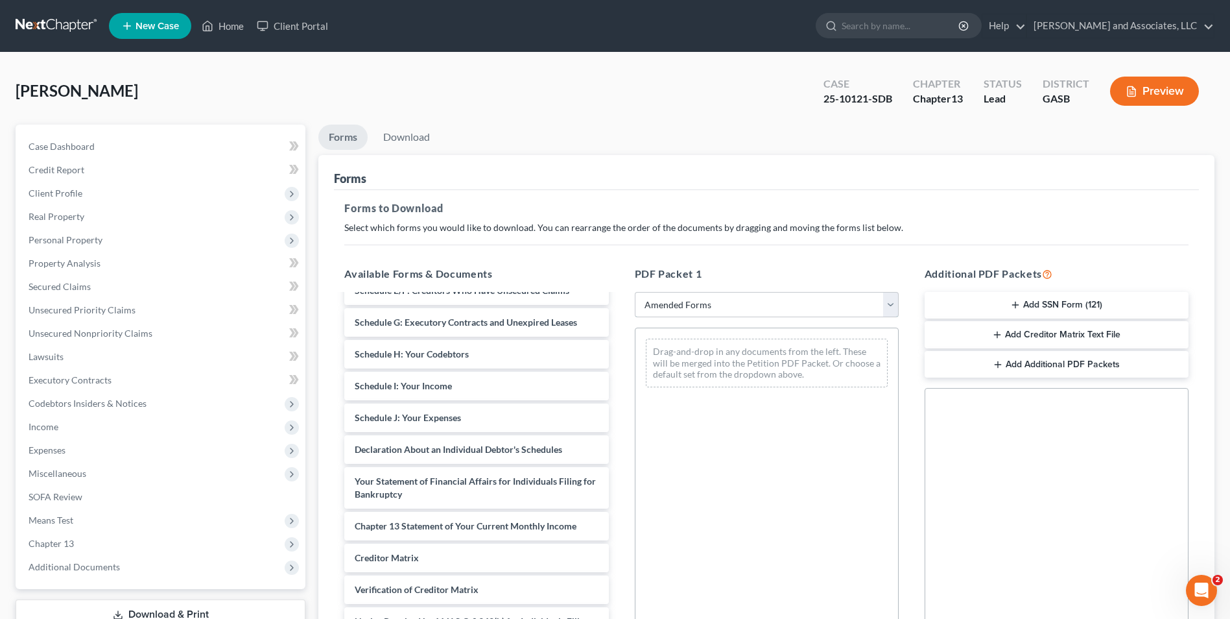
scroll to position [202, 0]
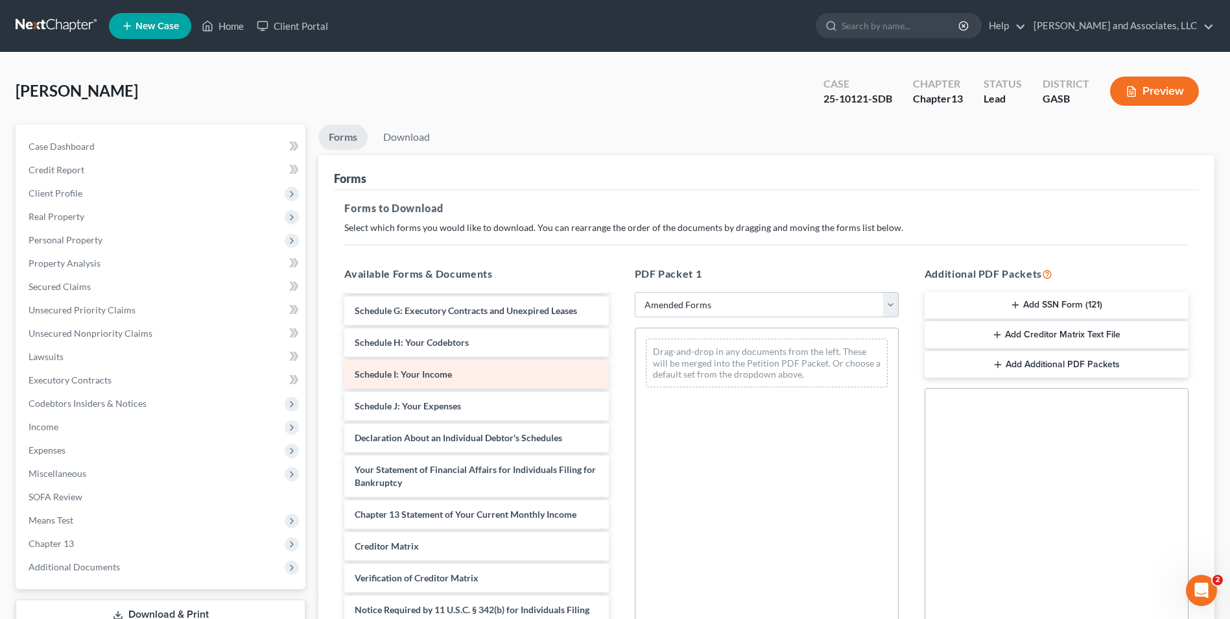
click at [427, 374] on span "Schedule I: Your Income" at bounding box center [403, 373] width 97 height 11
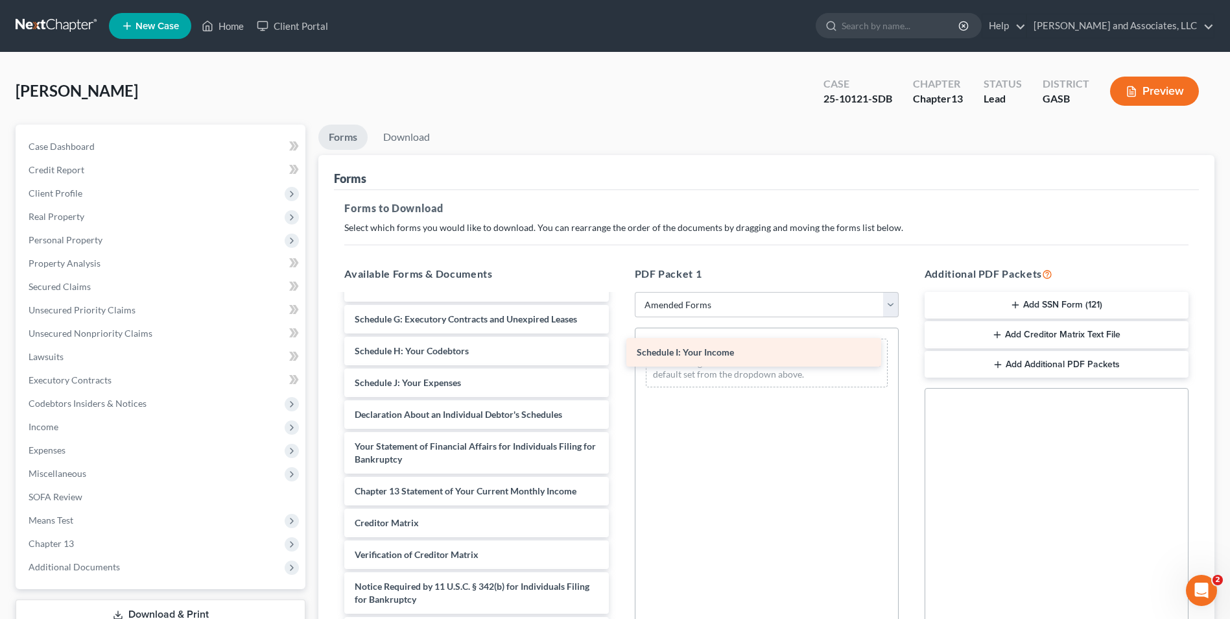
scroll to position [194, 0]
drag, startPoint x: 453, startPoint y: 375, endPoint x: 769, endPoint y: 353, distance: 316.6
click at [619, 353] on div "Schedule I: Your Income Voluntary Petition for Individuals Filing for Bankruptc…" at bounding box center [476, 373] width 285 height 544
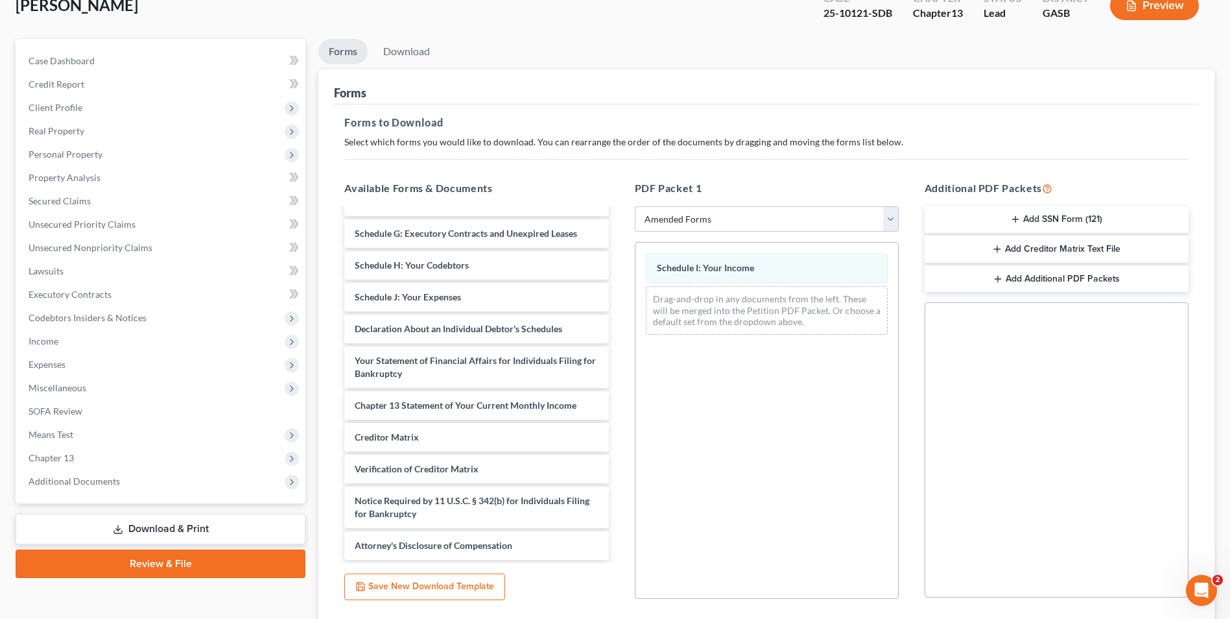
scroll to position [182, 0]
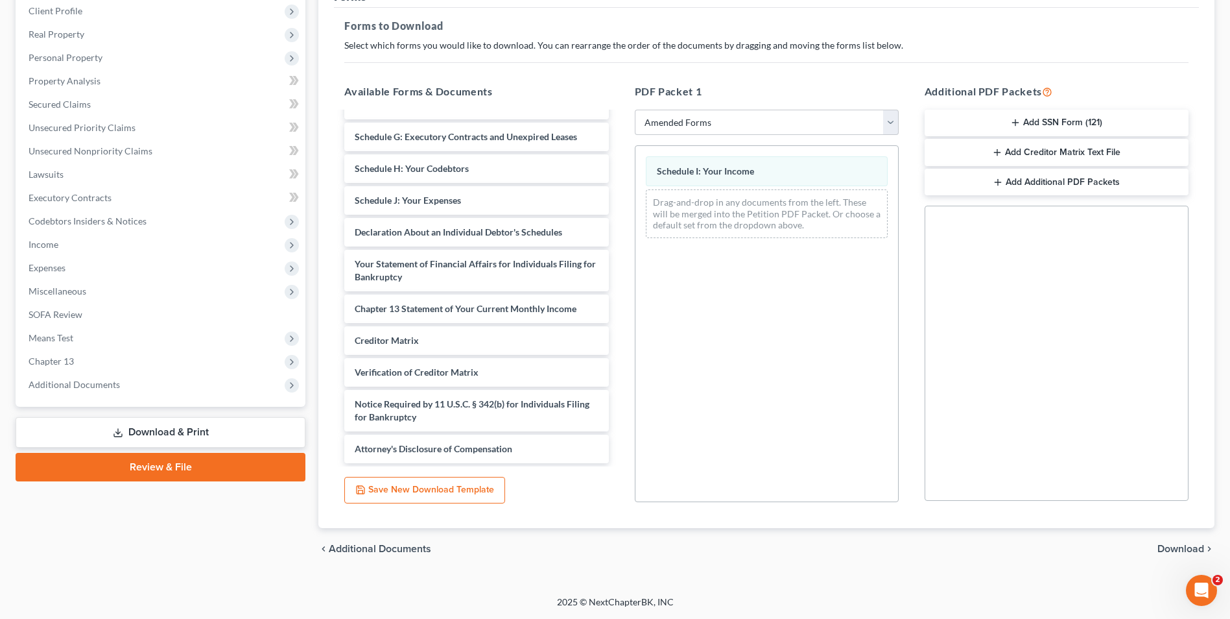
click at [1179, 555] on div "chevron_left Additional Documents Download chevron_right" at bounding box center [766, 549] width 896 height 42
click at [1176, 545] on span "Download" at bounding box center [1181, 548] width 47 height 10
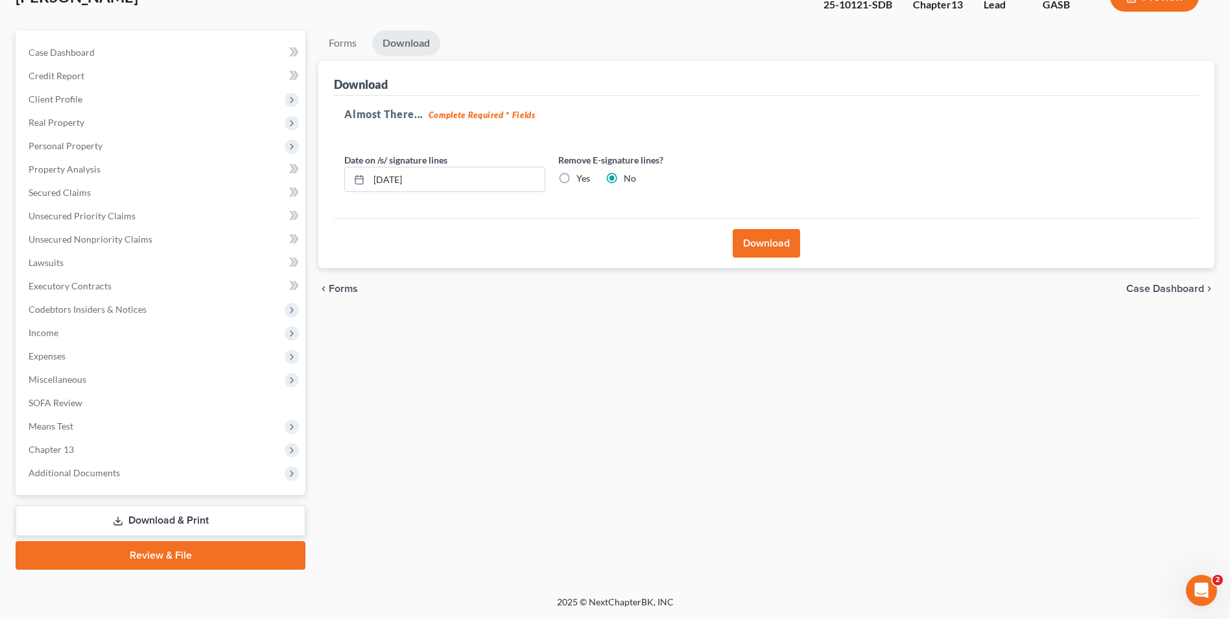
scroll to position [94, 0]
click at [767, 237] on button "Download" at bounding box center [766, 243] width 67 height 29
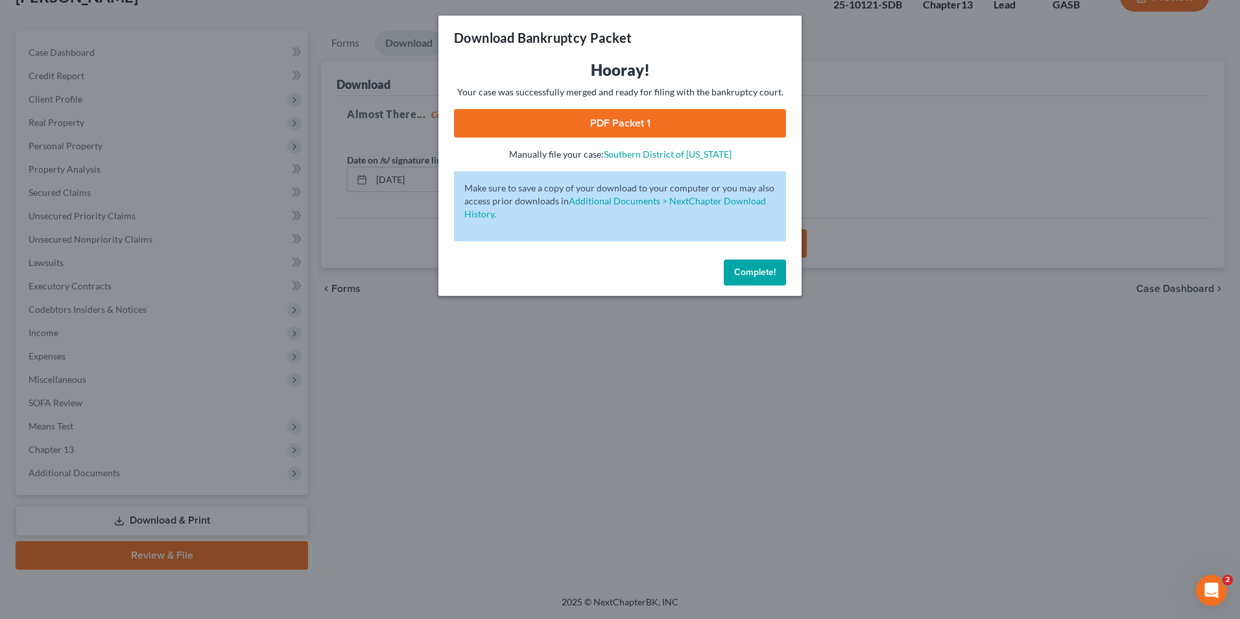
click at [660, 117] on link "PDF Packet 1" at bounding box center [620, 123] width 332 height 29
click at [760, 271] on span "Complete!" at bounding box center [755, 272] width 42 height 11
